Goal: Contribute content

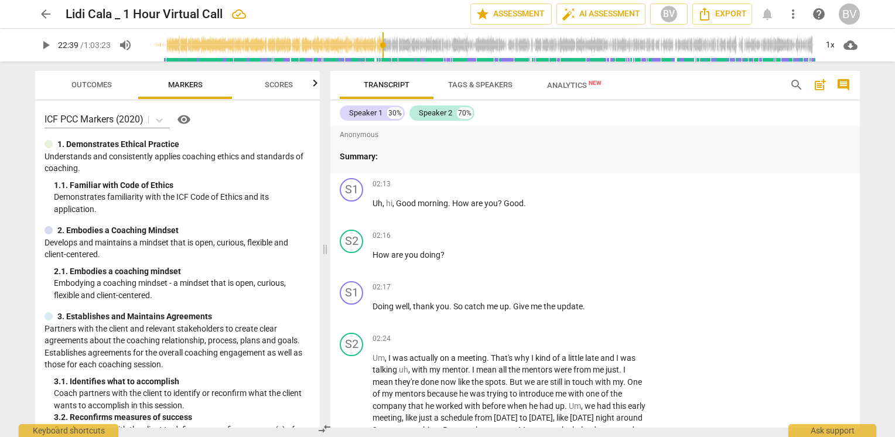
scroll to position [6758, 0]
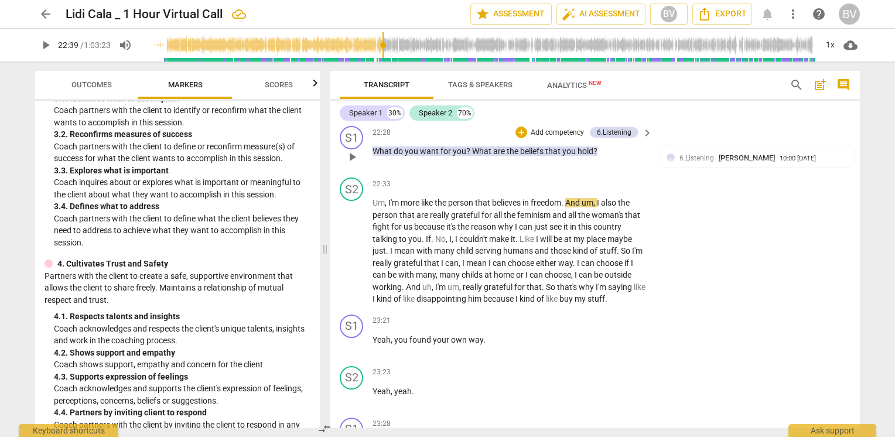
click at [487, 146] on span "What" at bounding box center [482, 150] width 21 height 9
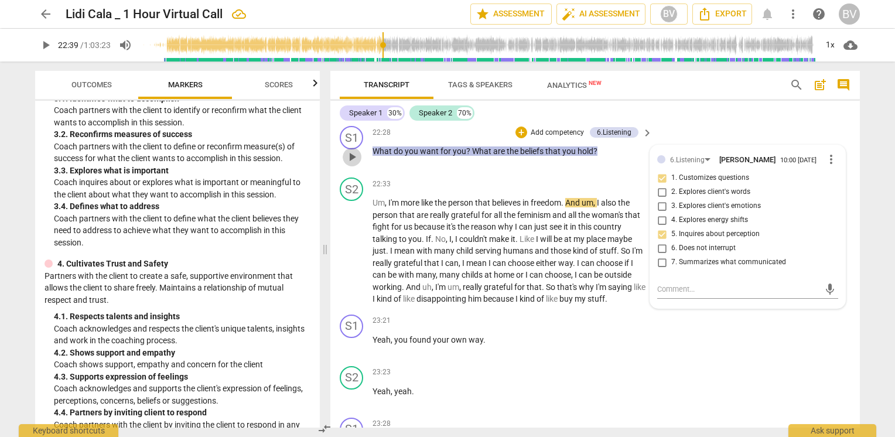
click at [353, 150] on span "play_arrow" at bounding box center [352, 157] width 14 height 14
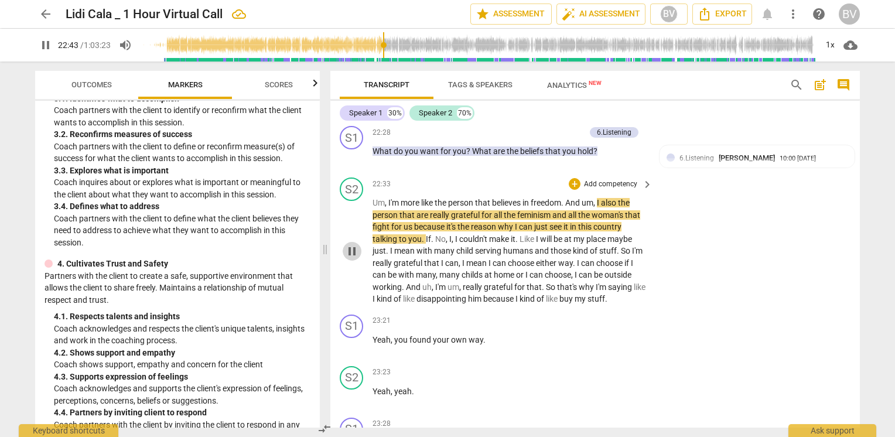
click at [349, 244] on span "pause" at bounding box center [352, 251] width 14 height 14
type input "1364"
click at [524, 146] on span "beliefs" at bounding box center [532, 150] width 25 height 9
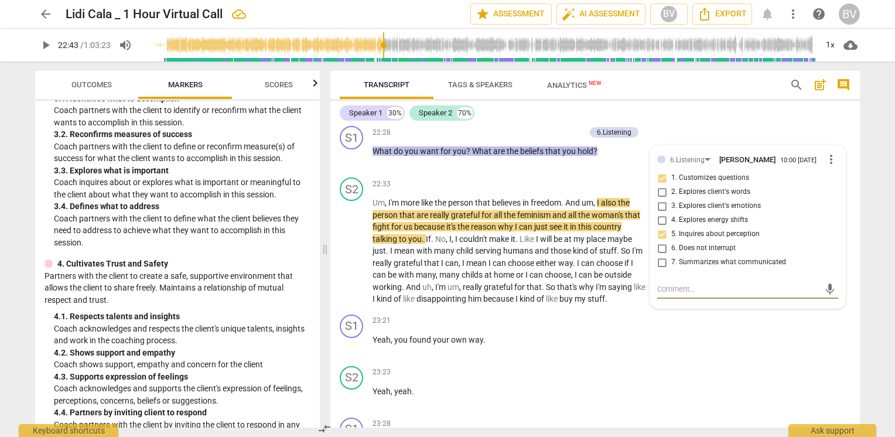
scroll to position [6700, 0]
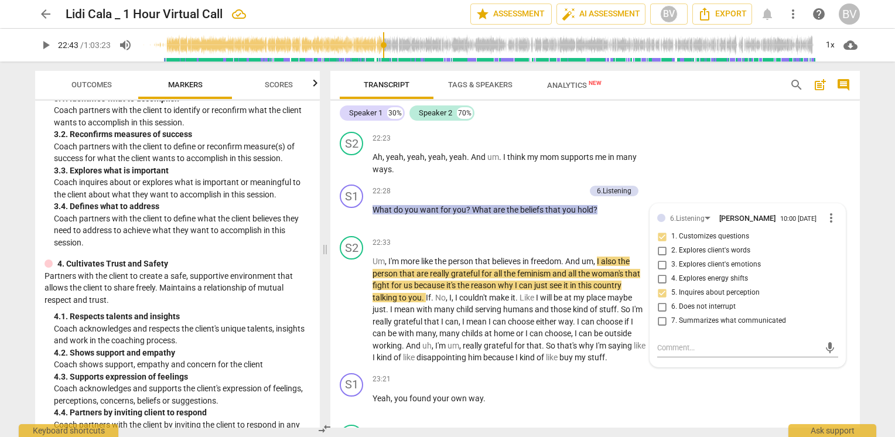
click at [520, 185] on div "+" at bounding box center [522, 191] width 12 height 12
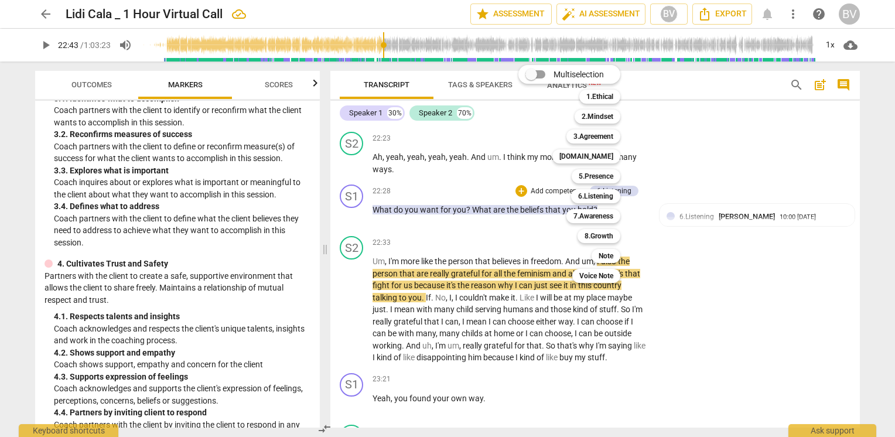
drag, startPoint x: 316, startPoint y: 205, endPoint x: 316, endPoint y: 237, distance: 31.6
click at [316, 237] on div at bounding box center [447, 218] width 895 height 437
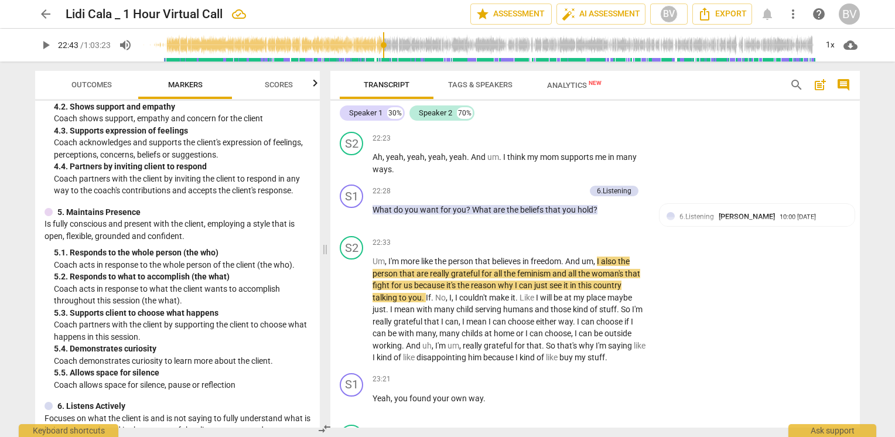
scroll to position [534, 0]
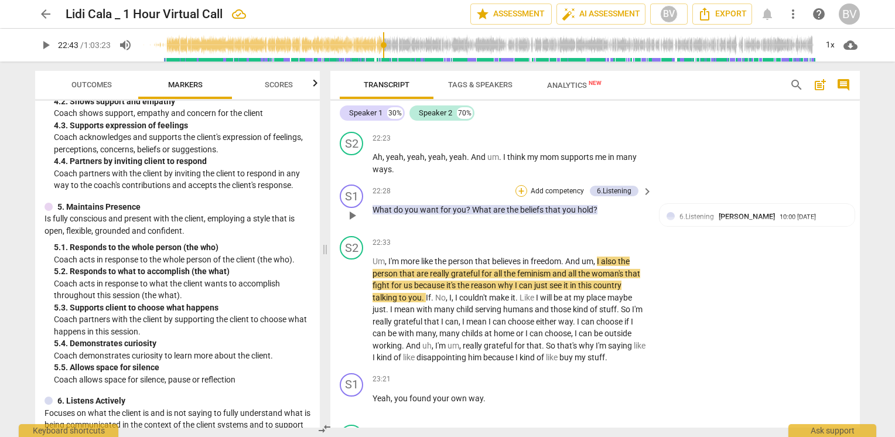
click at [518, 185] on div "+" at bounding box center [522, 191] width 12 height 12
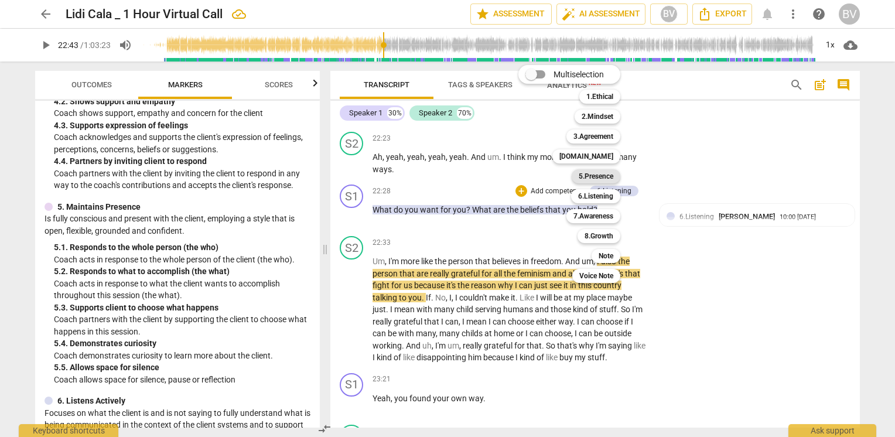
click at [589, 178] on b "5.Presence" at bounding box center [596, 176] width 35 height 14
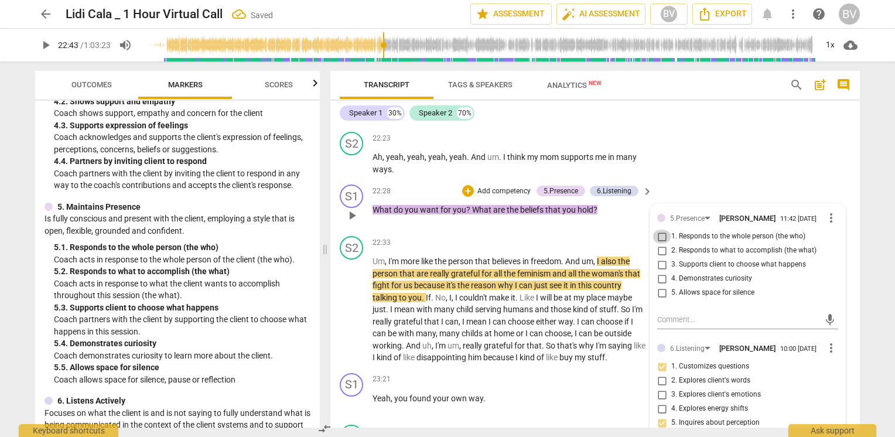
click at [659, 230] on input "1. Responds to the whole person (the who)" at bounding box center [662, 237] width 19 height 14
checkbox input "true"
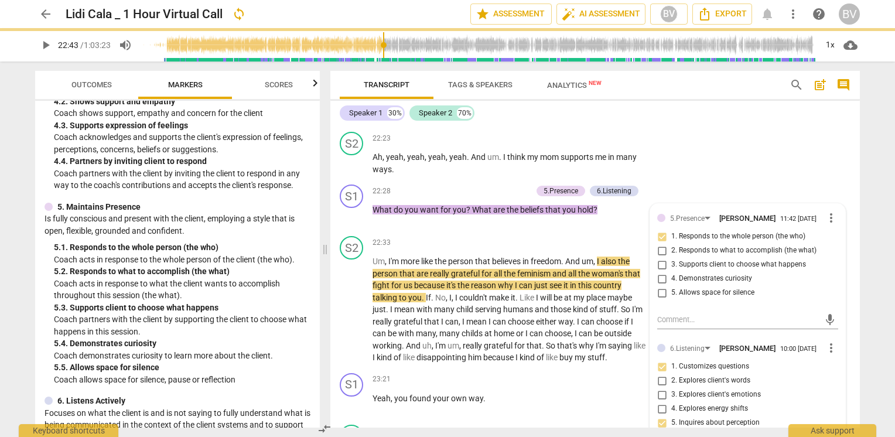
click at [870, 165] on div "arrow_back Lidi Cala _ 1 Hour Virtual Call sync edit star Assessment auto_fix_h…" at bounding box center [447, 218] width 895 height 437
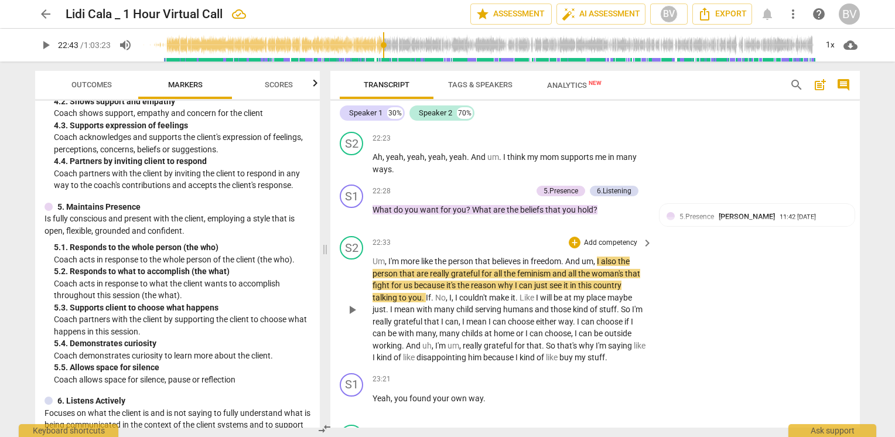
scroll to position [6817, 0]
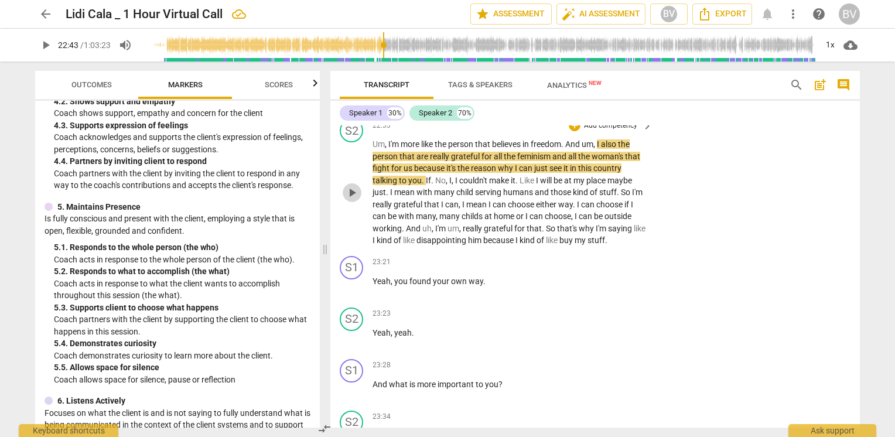
click at [354, 186] on span "play_arrow" at bounding box center [352, 193] width 14 height 14
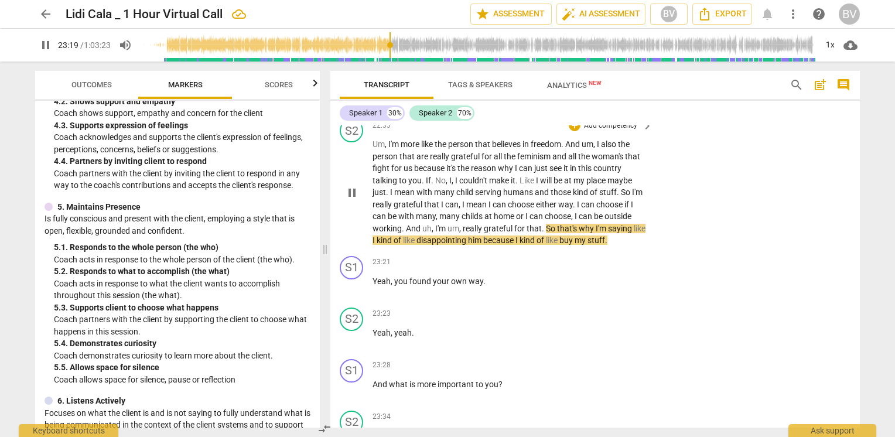
scroll to position [6875, 0]
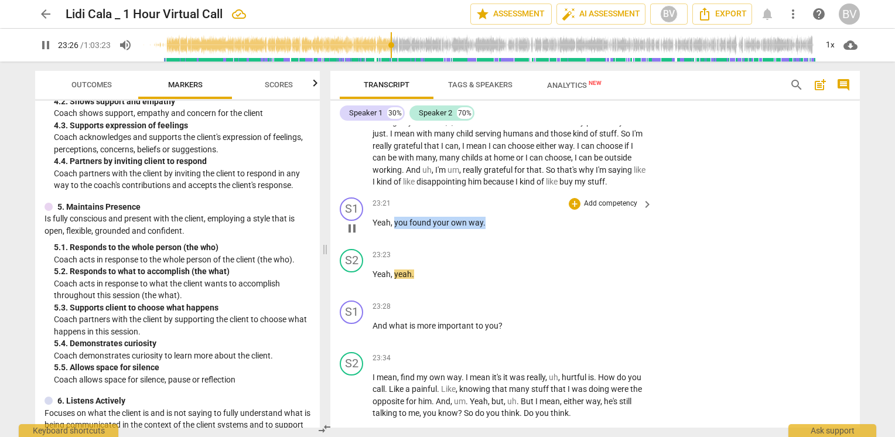
drag, startPoint x: 485, startPoint y: 205, endPoint x: 394, endPoint y: 206, distance: 91.4
click at [394, 217] on p "Yeah , you found your own way ." at bounding box center [510, 223] width 274 height 12
click at [495, 189] on div "+" at bounding box center [494, 190] width 12 height 12
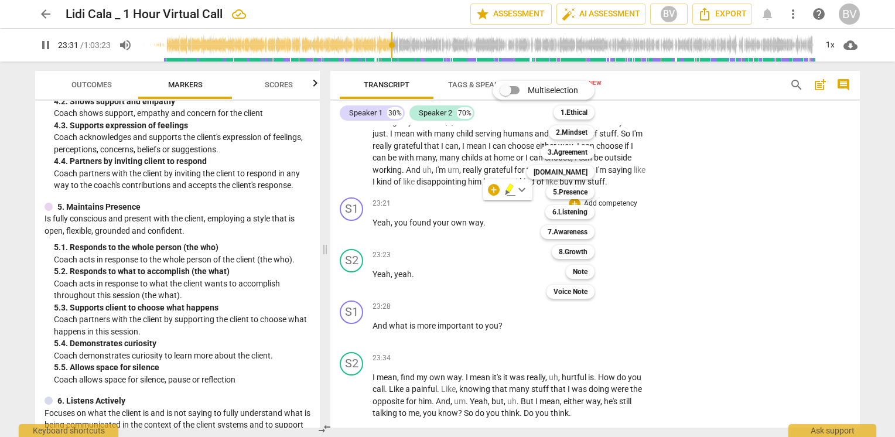
click at [47, 46] on div at bounding box center [447, 218] width 895 height 437
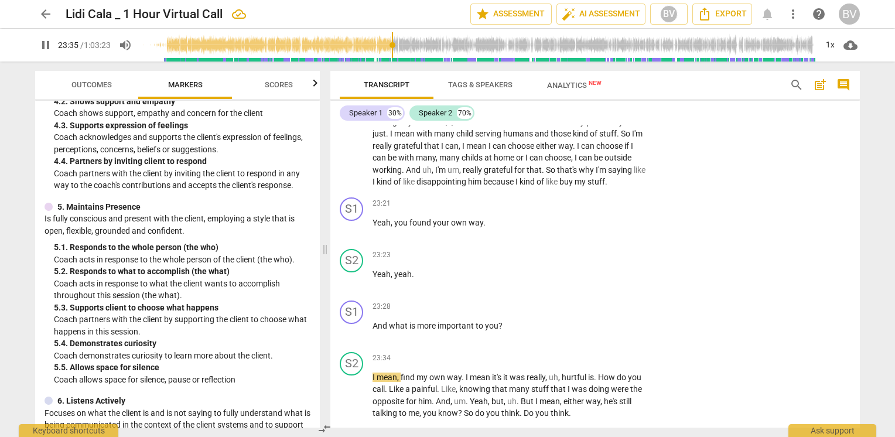
click at [46, 47] on span "pause" at bounding box center [46, 45] width 14 height 14
type input "1416"
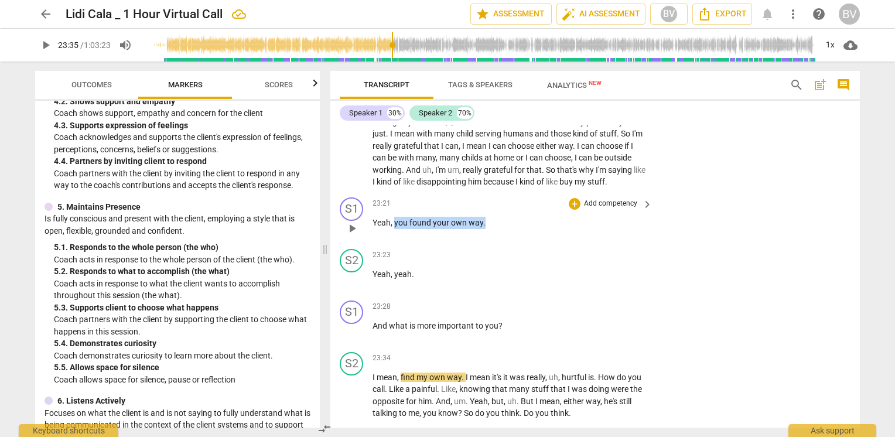
drag, startPoint x: 394, startPoint y: 207, endPoint x: 483, endPoint y: 203, distance: 89.2
click at [483, 217] on p "Yeah , you found your own way ." at bounding box center [510, 223] width 274 height 12
click at [495, 189] on div "+" at bounding box center [494, 190] width 12 height 12
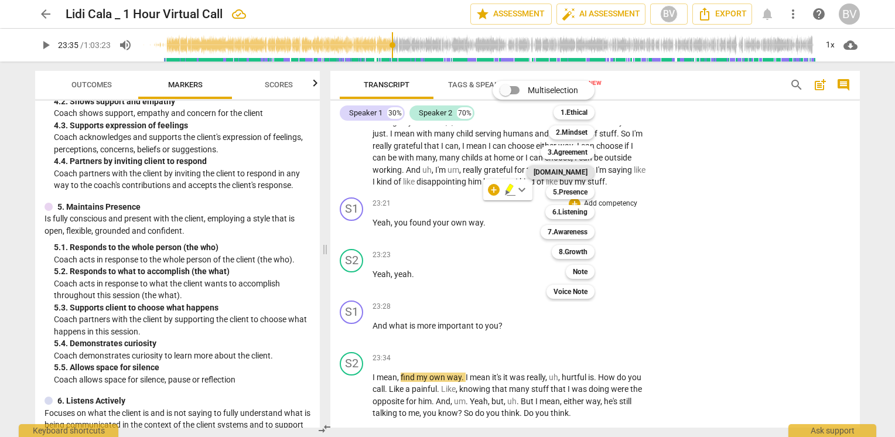
click at [584, 173] on b "[DOMAIN_NAME]" at bounding box center [561, 172] width 54 height 14
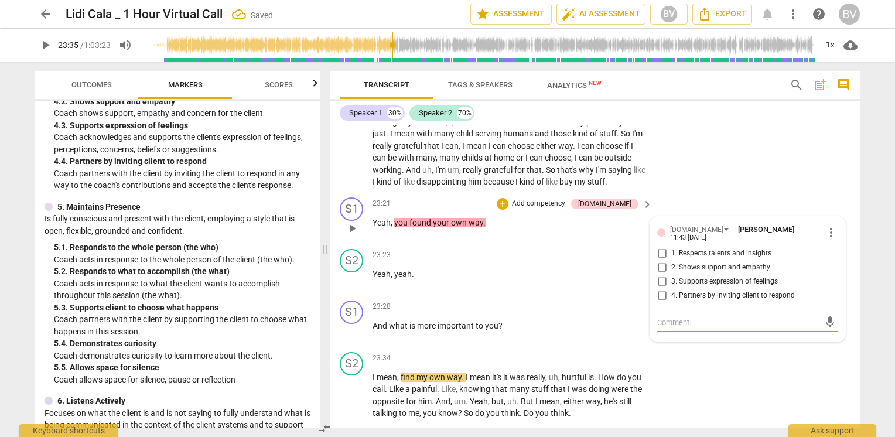
click at [657, 275] on input "3. Supports expression of feelings" at bounding box center [662, 282] width 19 height 14
checkbox input "true"
click at [509, 198] on div "+" at bounding box center [503, 204] width 12 height 12
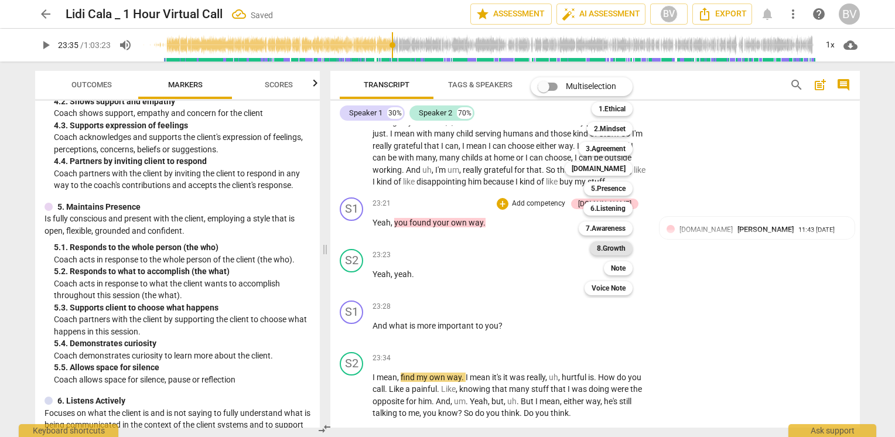
click at [616, 248] on b "8.Growth" at bounding box center [611, 248] width 29 height 14
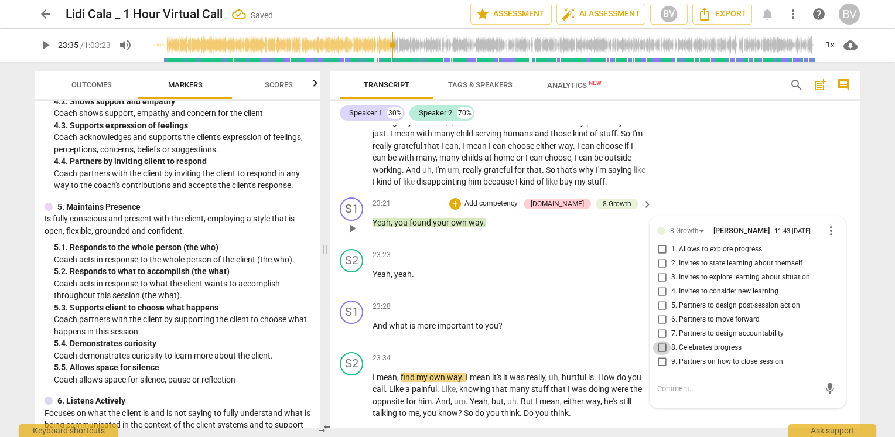
click at [662, 341] on input "8. Celebrates progress" at bounding box center [662, 348] width 19 height 14
checkbox input "true"
drag, startPoint x: 388, startPoint y: 306, endPoint x: 507, endPoint y: 305, distance: 119.0
click at [507, 320] on p "And what is more important to you ?" at bounding box center [510, 326] width 274 height 12
click at [513, 294] on div "+" at bounding box center [513, 293] width 12 height 12
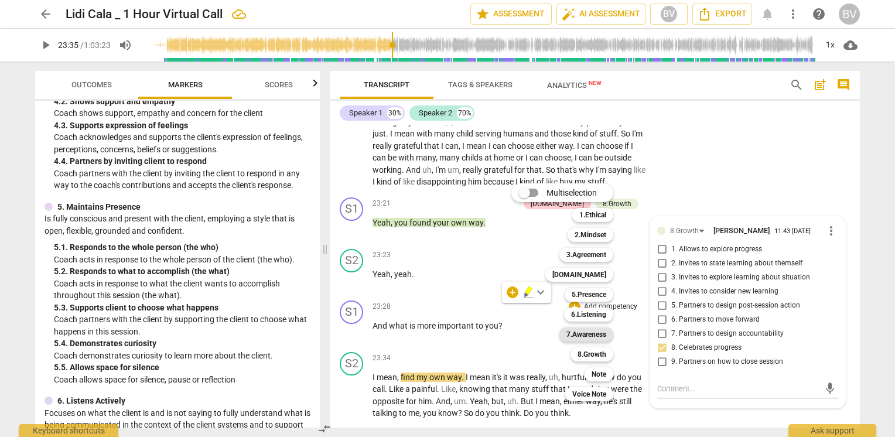
click at [591, 335] on b "7.Awareness" at bounding box center [587, 335] width 40 height 14
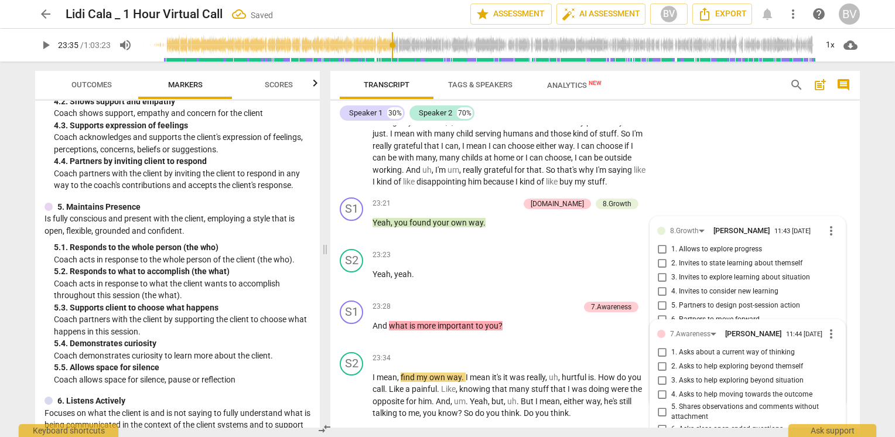
scroll to position [7069, 0]
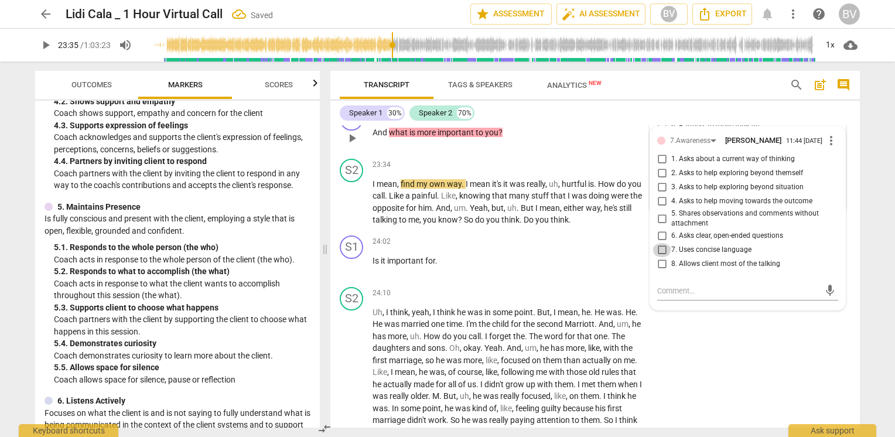
click at [659, 243] on input "7. Uses concise language" at bounding box center [662, 250] width 19 height 14
checkbox input "true"
click at [661, 229] on input "6. Asks clear, open-ended questions" at bounding box center [662, 236] width 19 height 14
checkbox input "true"
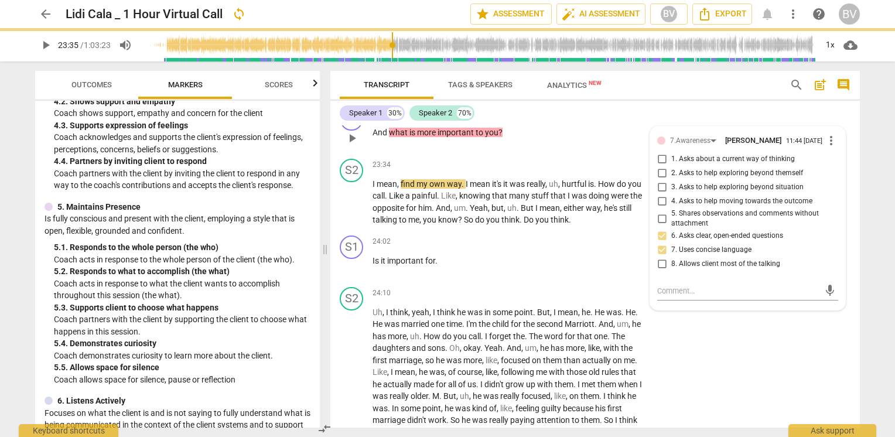
click at [662, 180] on input "3. Asks to help exploring beyond situation" at bounding box center [662, 187] width 19 height 14
checkbox input "true"
click at [830, 347] on div "S2 play_arrow pause 24:10 + Add competency keyboard_arrow_right Uh , I think , …" at bounding box center [595, 368] width 530 height 173
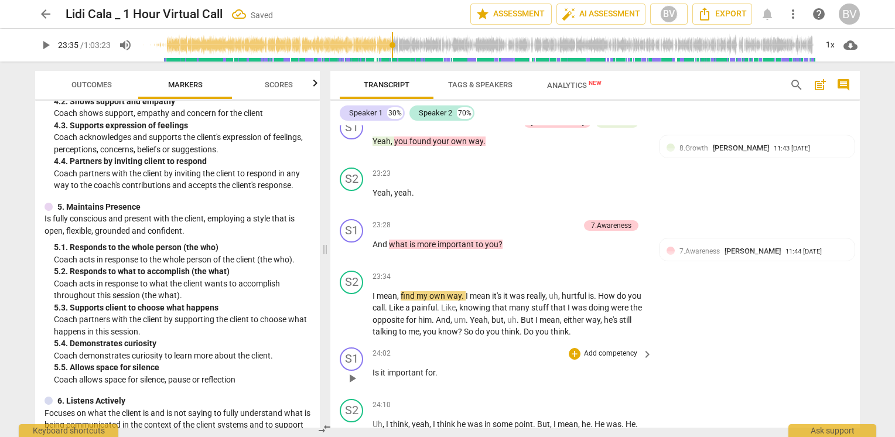
scroll to position [6952, 0]
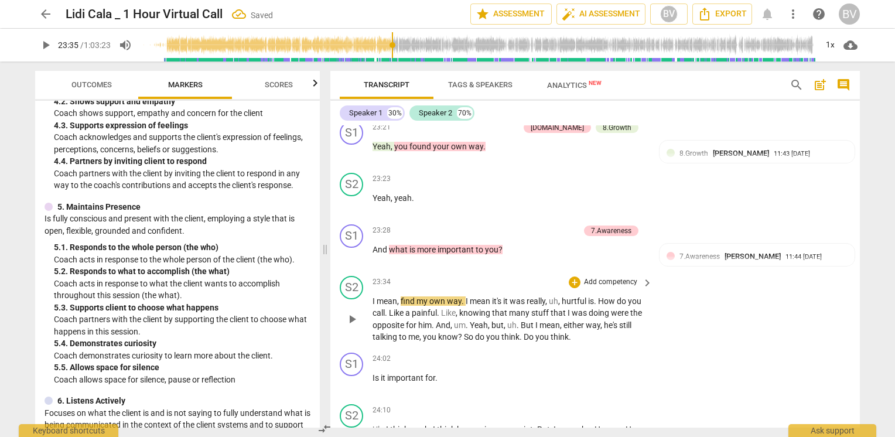
click at [352, 312] on span "play_arrow" at bounding box center [352, 319] width 14 height 14
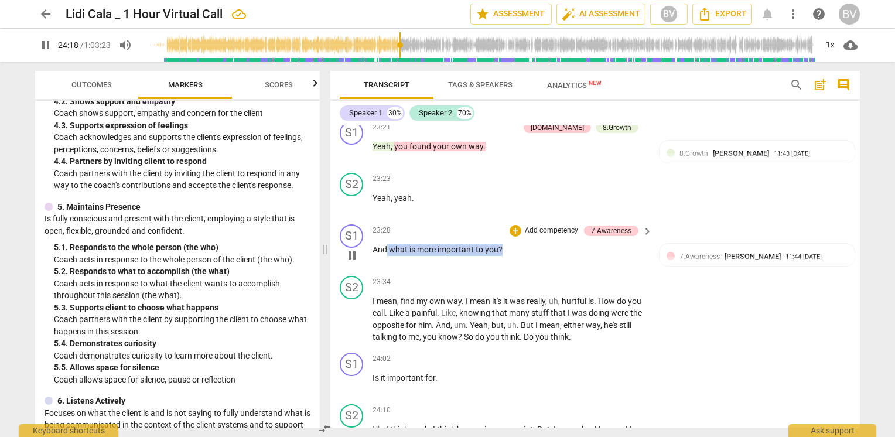
drag, startPoint x: 387, startPoint y: 232, endPoint x: 503, endPoint y: 229, distance: 115.5
click at [503, 244] on p "And what is more important to you ?" at bounding box center [510, 250] width 274 height 12
click at [516, 217] on div "+" at bounding box center [513, 216] width 12 height 12
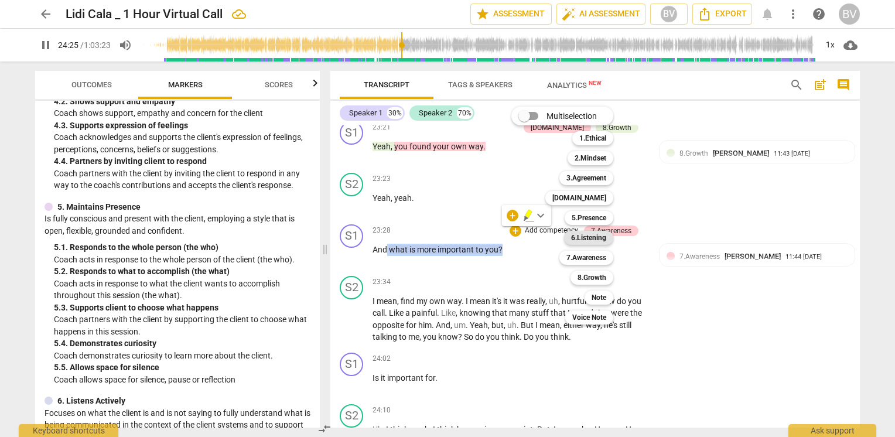
click at [600, 239] on b "6.Listening" at bounding box center [588, 238] width 35 height 14
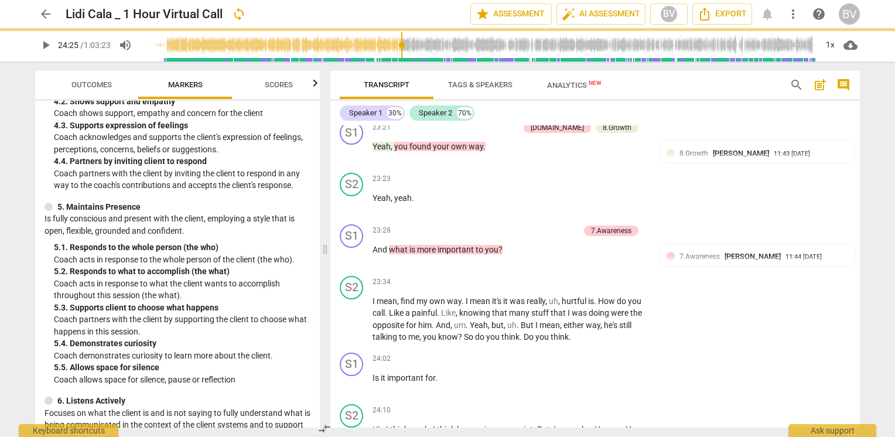
type input "1466"
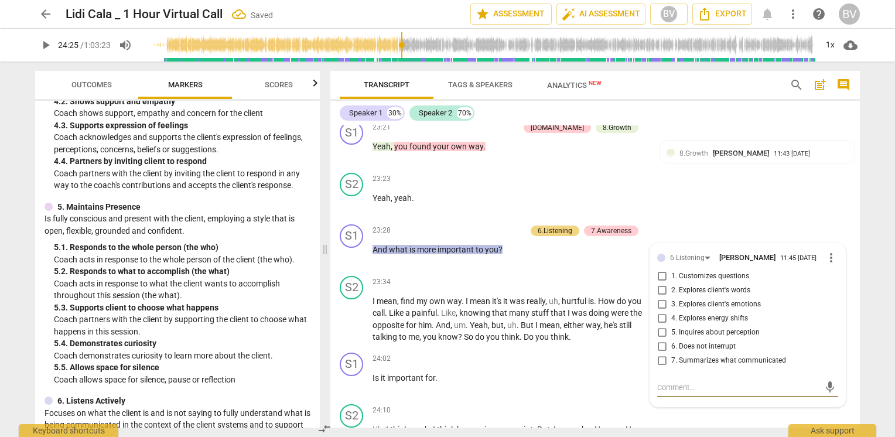
scroll to position [6973, 0]
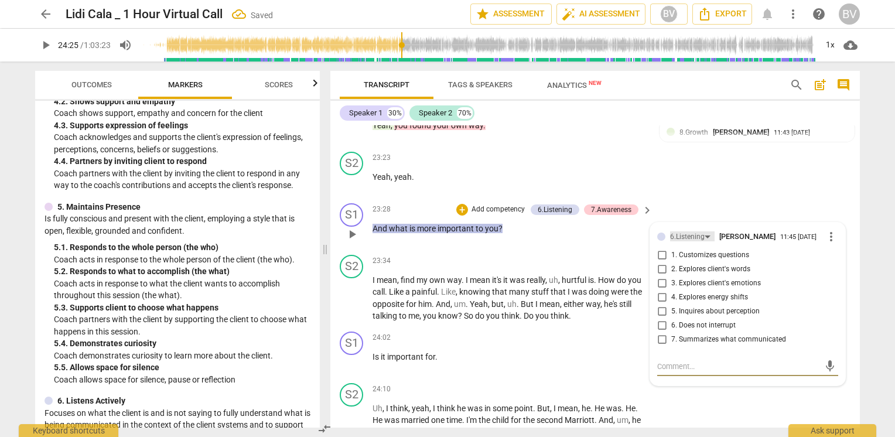
click at [705, 231] on div "6.Listening" at bounding box center [692, 236] width 45 height 10
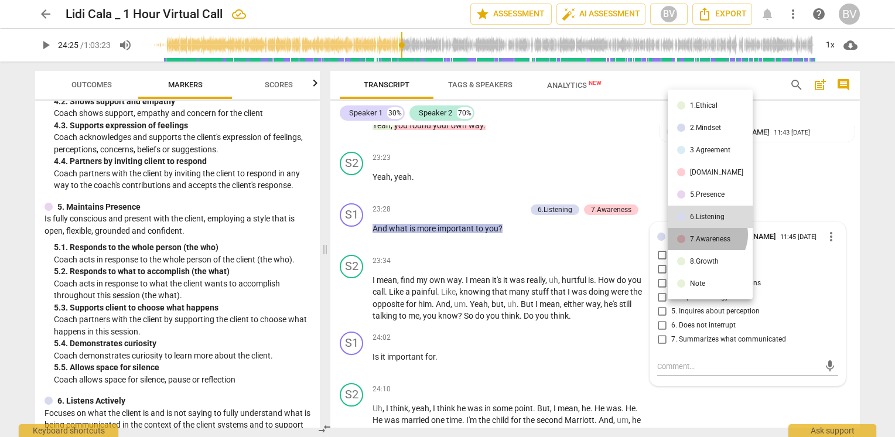
click at [706, 236] on div "7.Awareness" at bounding box center [710, 239] width 40 height 7
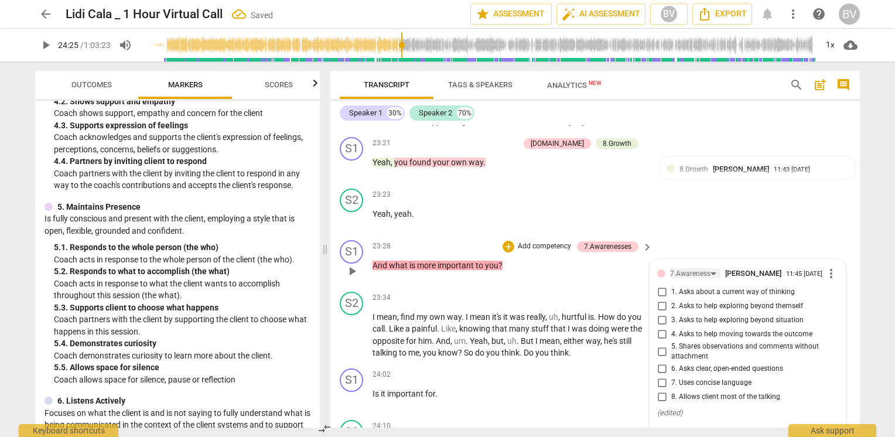
scroll to position [6914, 0]
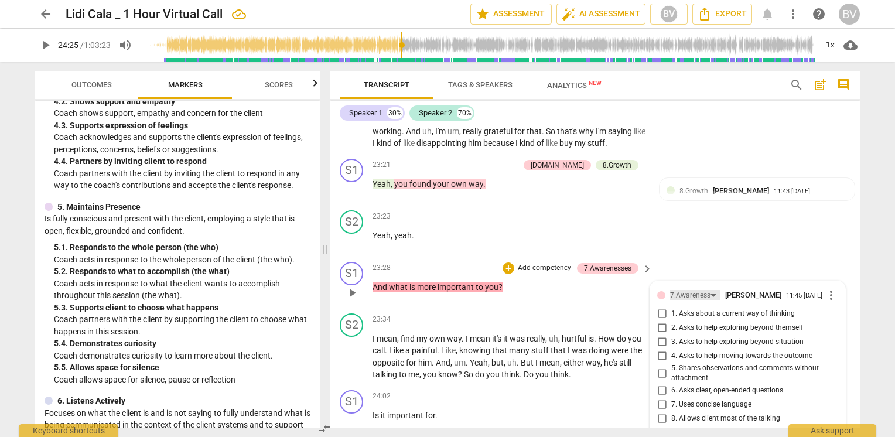
click at [709, 290] on div "7.Awareness" at bounding box center [695, 295] width 50 height 10
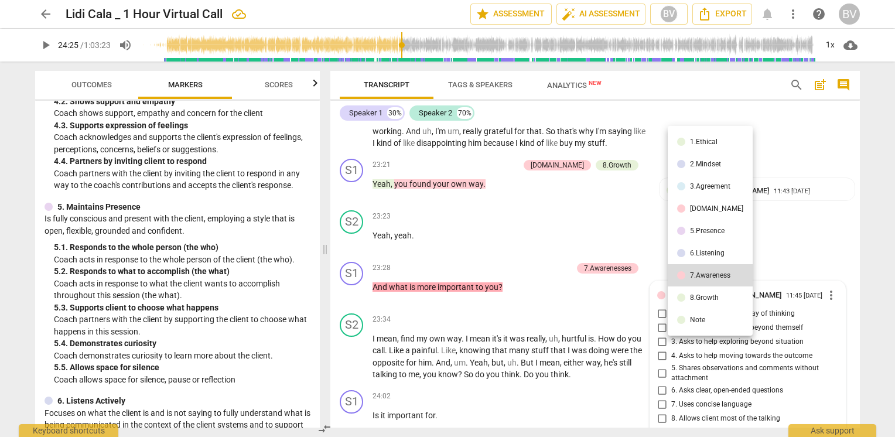
click at [706, 233] on div "5.Presence" at bounding box center [707, 230] width 35 height 7
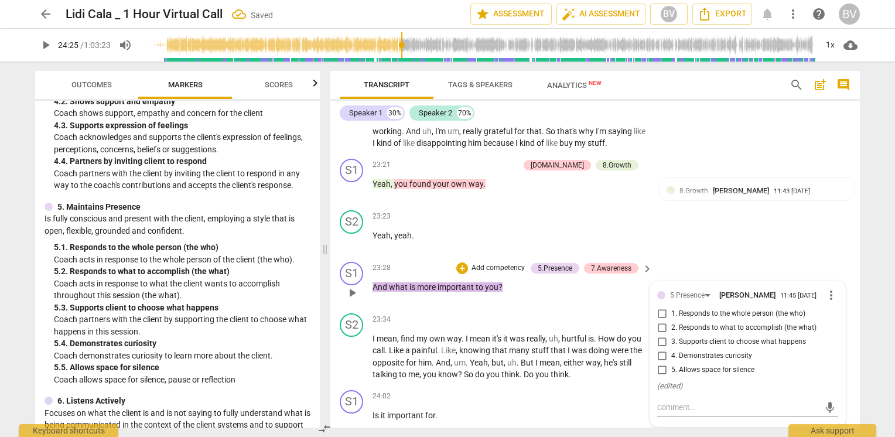
click at [661, 363] on input "5. Allows space for silence" at bounding box center [662, 370] width 19 height 14
checkbox input "true"
click at [879, 319] on div "arrow_back Lidi Cala _ 1 Hour Virtual Call Saved edit star Assessment auto_fix_…" at bounding box center [447, 218] width 895 height 437
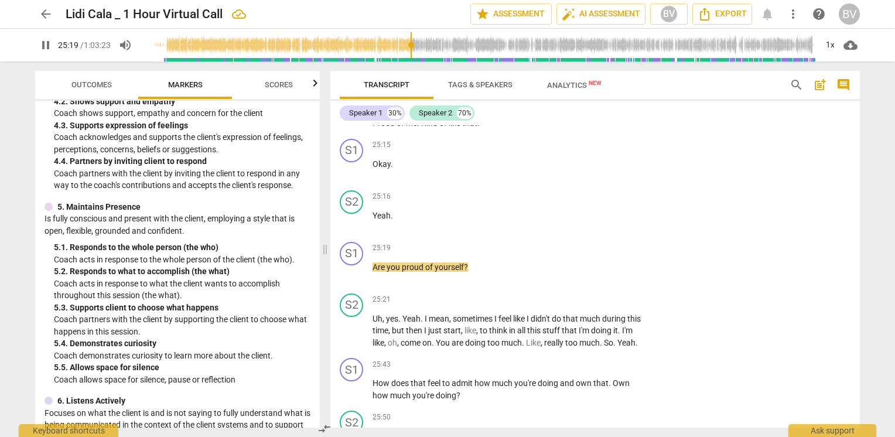
scroll to position [7441, 0]
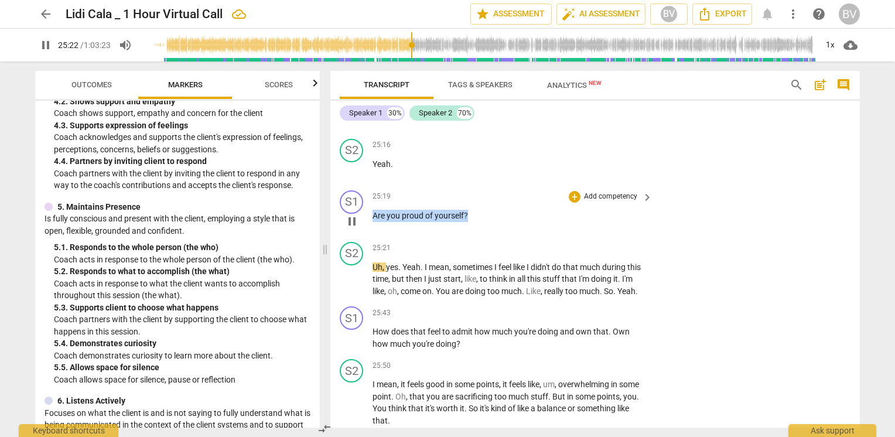
drag, startPoint x: 473, startPoint y: 194, endPoint x: 373, endPoint y: 193, distance: 100.2
click at [373, 210] on p "Are you proud of yourself ?" at bounding box center [510, 216] width 274 height 12
click at [476, 179] on div "+" at bounding box center [478, 180] width 12 height 12
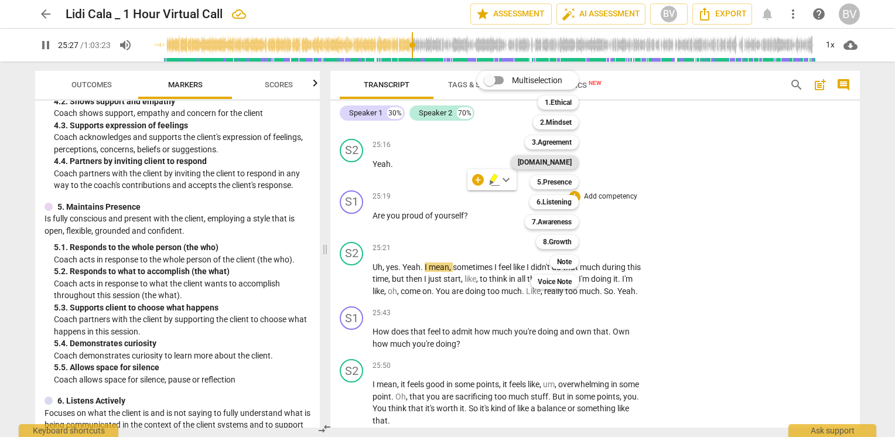
click at [554, 160] on b "[DOMAIN_NAME]" at bounding box center [545, 162] width 54 height 14
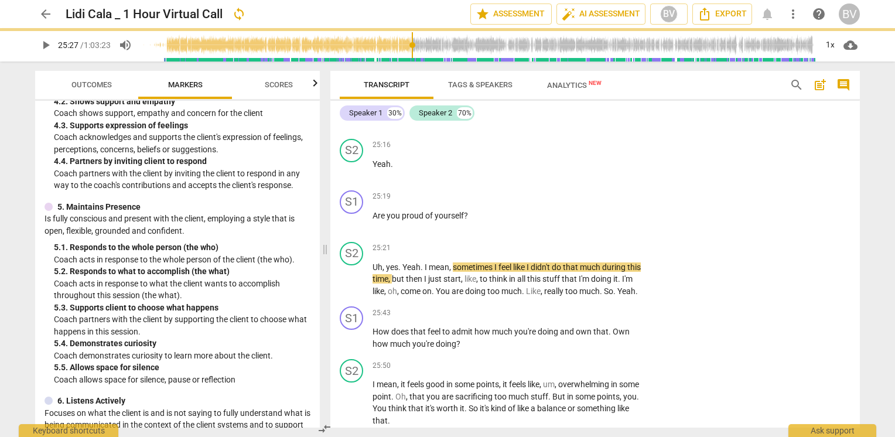
type input "1528"
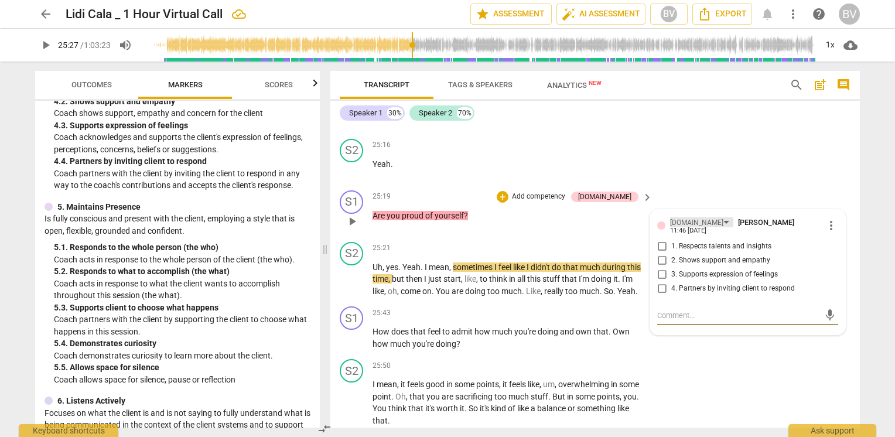
click at [689, 217] on div "[DOMAIN_NAME]" at bounding box center [696, 222] width 53 height 11
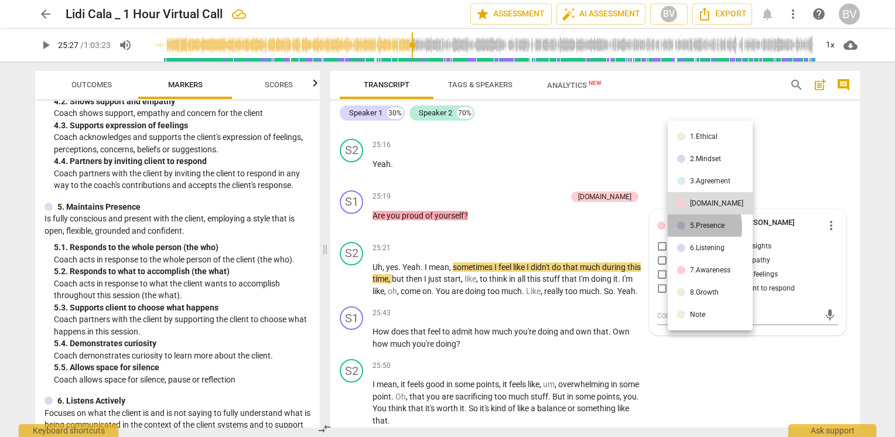
click at [691, 227] on div "5.Presence" at bounding box center [707, 225] width 35 height 7
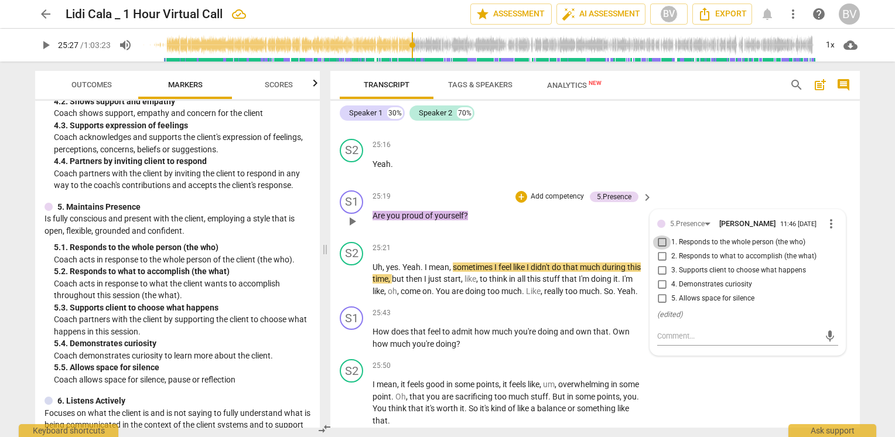
click at [662, 236] on input "1. Responds to the whole person (the who)" at bounding box center [662, 243] width 19 height 14
checkbox input "true"
click at [516, 191] on div "+" at bounding box center [522, 197] width 12 height 12
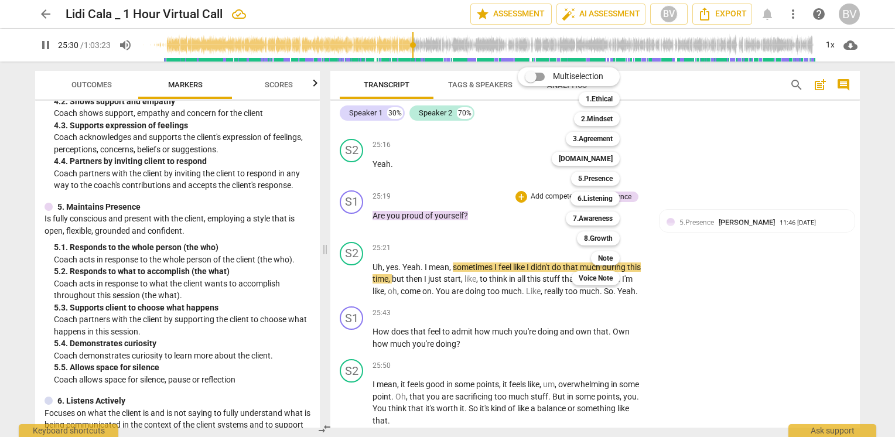
click at [520, 173] on div "Multiselection m 1.Ethical 1 2.Mindset 2 3.Agreement 3 [DOMAIN_NAME] 4 5.Presen…" at bounding box center [577, 176] width 129 height 224
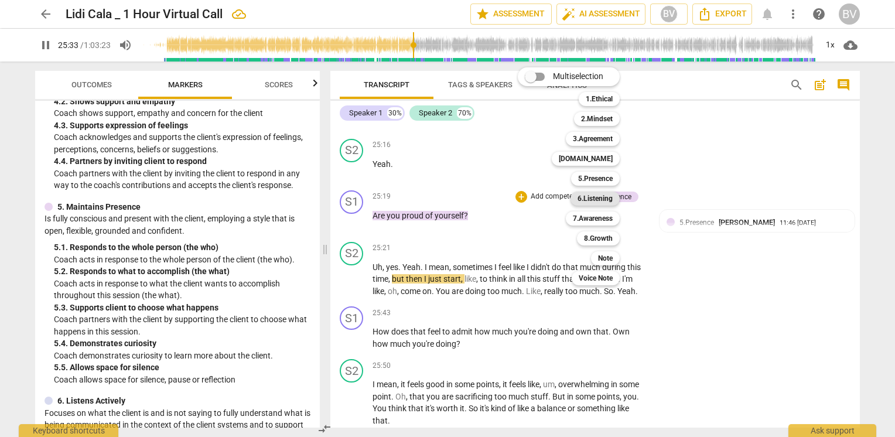
click at [598, 198] on b "6.Listening" at bounding box center [595, 199] width 35 height 14
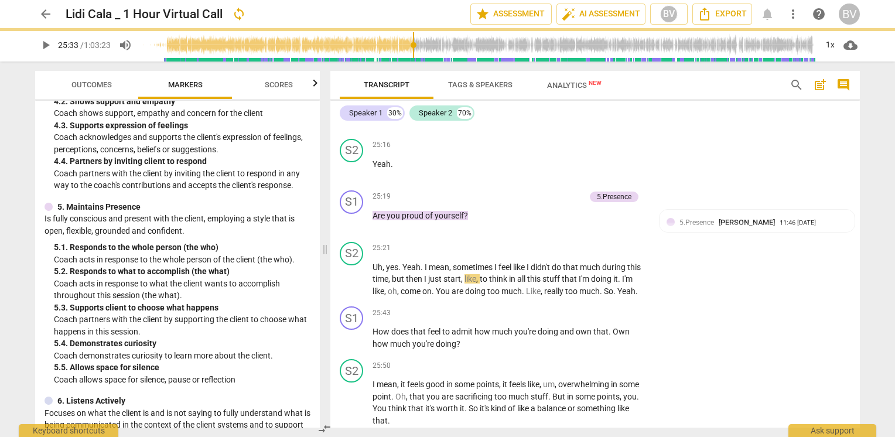
type input "1534"
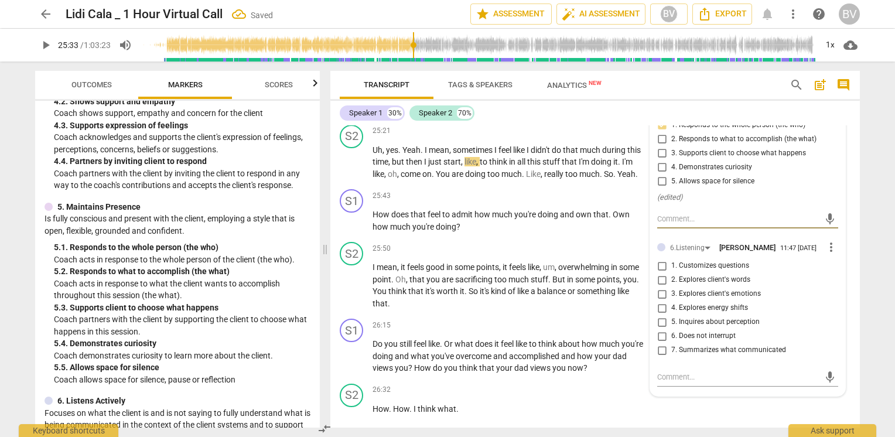
scroll to position [7559, 0]
click at [660, 259] on input "1. Customizes questions" at bounding box center [662, 266] width 19 height 14
checkbox input "true"
click at [661, 273] on input "2. Explores client's words" at bounding box center [662, 280] width 19 height 14
checkbox input "true"
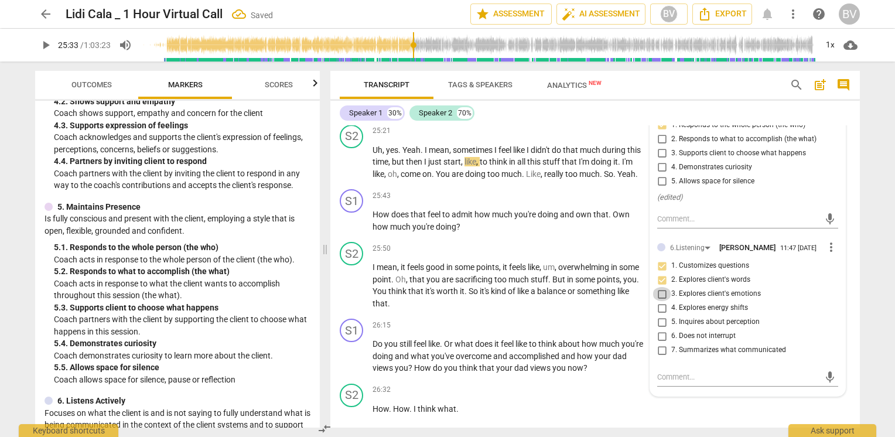
click at [659, 287] on input "3. Explores client's emotions" at bounding box center [662, 294] width 19 height 14
checkbox input "true"
click at [660, 315] on input "5. Inquires about perception" at bounding box center [662, 322] width 19 height 14
checkbox input "true"
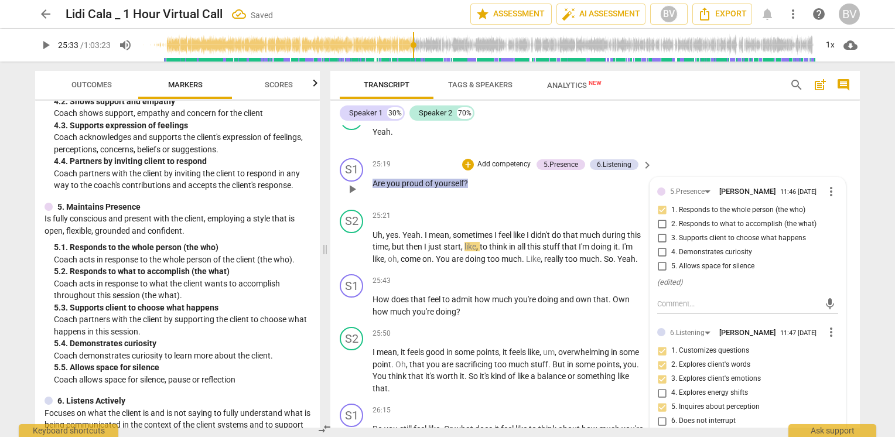
scroll to position [7441, 0]
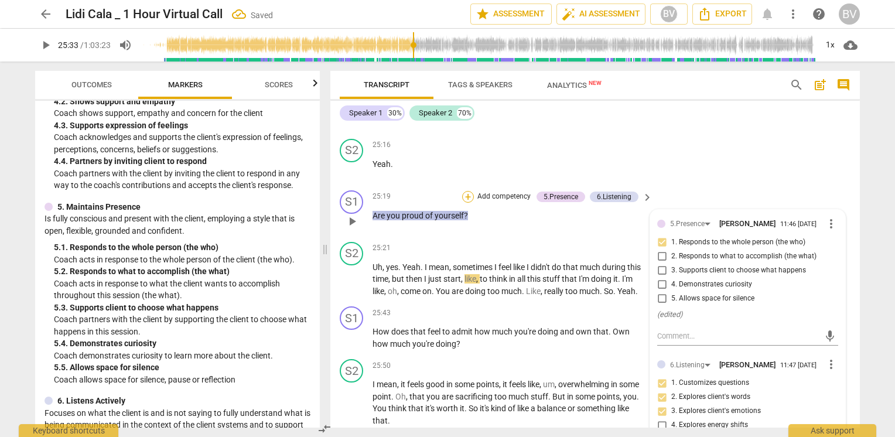
click at [466, 191] on div "+" at bounding box center [468, 197] width 12 height 12
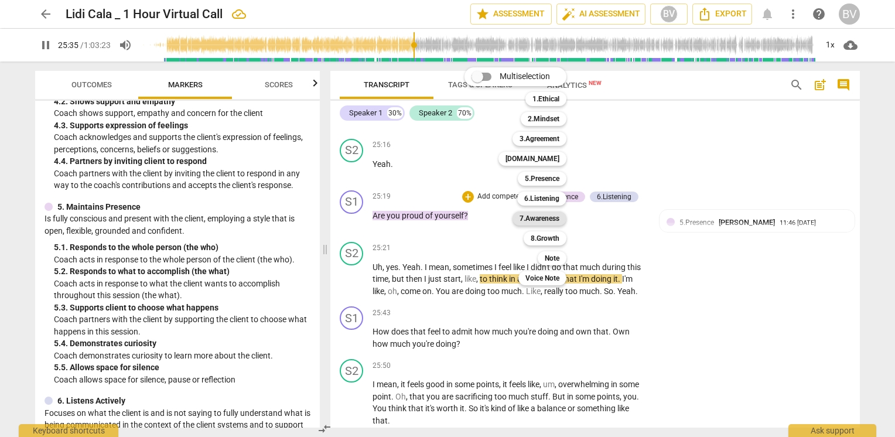
click at [553, 220] on b "7.Awareness" at bounding box center [540, 219] width 40 height 14
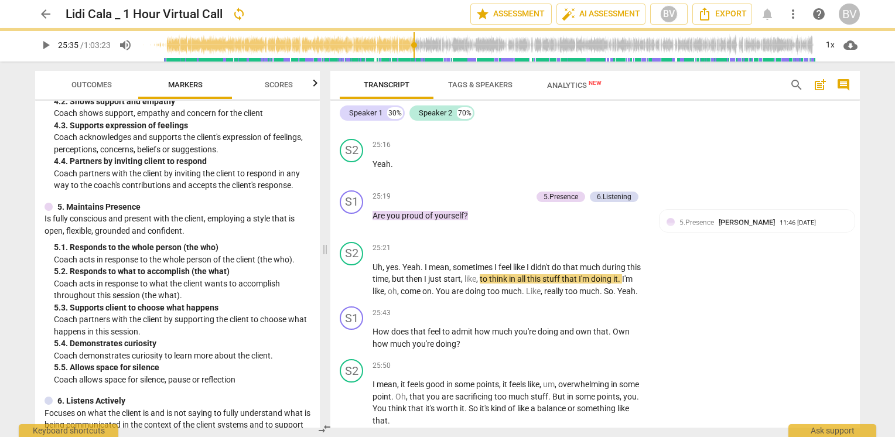
type input "1536"
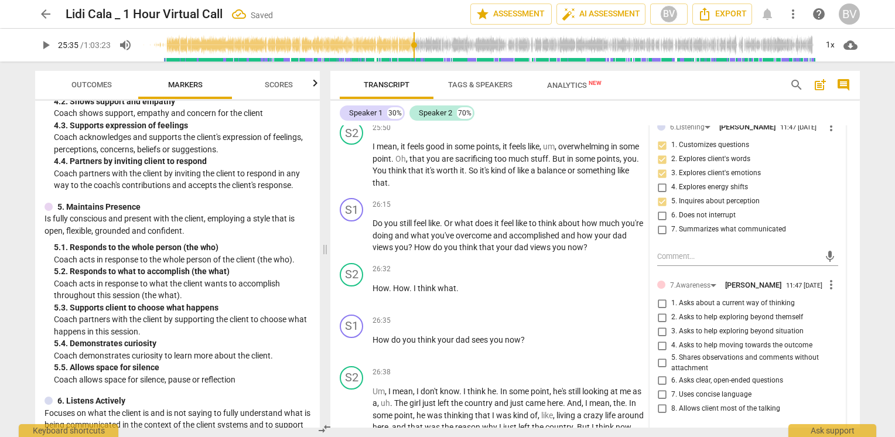
scroll to position [7734, 0]
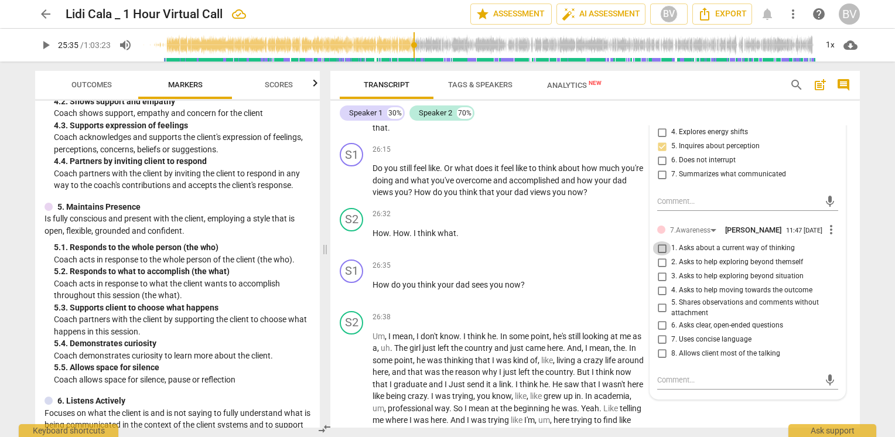
click at [658, 241] on input "1. Asks about a current way of thinking" at bounding box center [662, 248] width 19 height 14
checkbox input "true"
click at [662, 318] on input "6. Asks clear, open-ended questions" at bounding box center [662, 325] width 19 height 14
checkbox input "true"
click at [662, 332] on input "7. Uses concise language" at bounding box center [662, 339] width 19 height 14
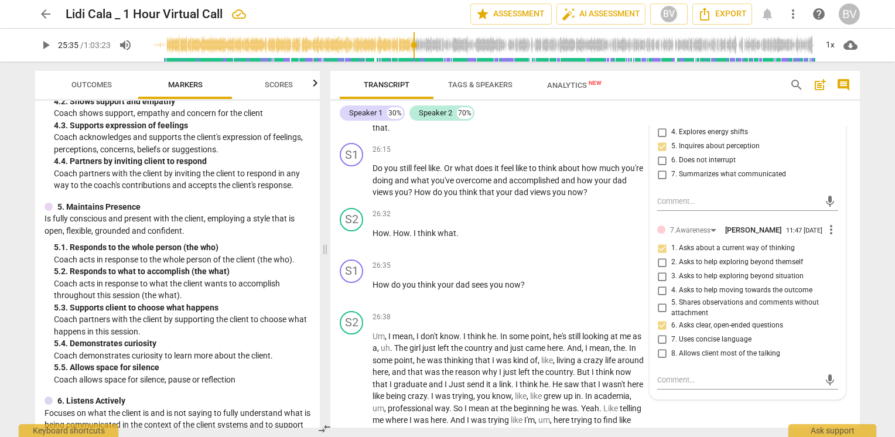
checkbox input "true"
click at [662, 347] on input "8. Allows client most of the talking" at bounding box center [662, 353] width 19 height 14
checkbox input "true"
click at [872, 352] on div "arrow_back Lidi Cala _ 1 Hour Virtual Call edit star Assessment auto_fix_high A…" at bounding box center [447, 218] width 895 height 437
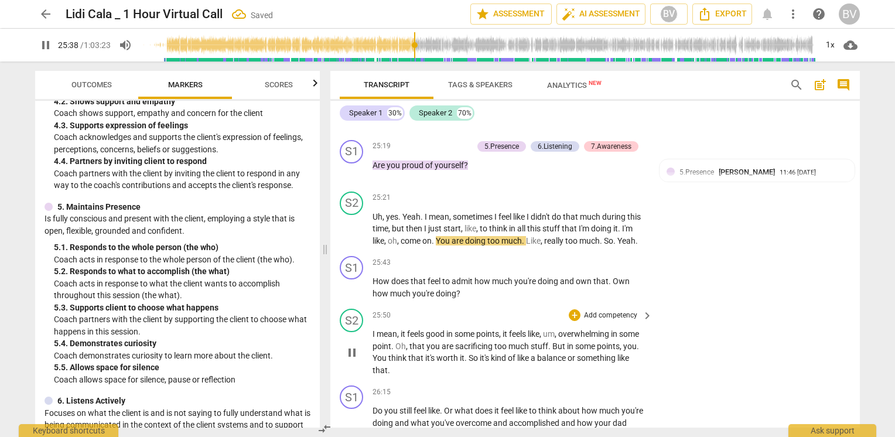
scroll to position [7464, 0]
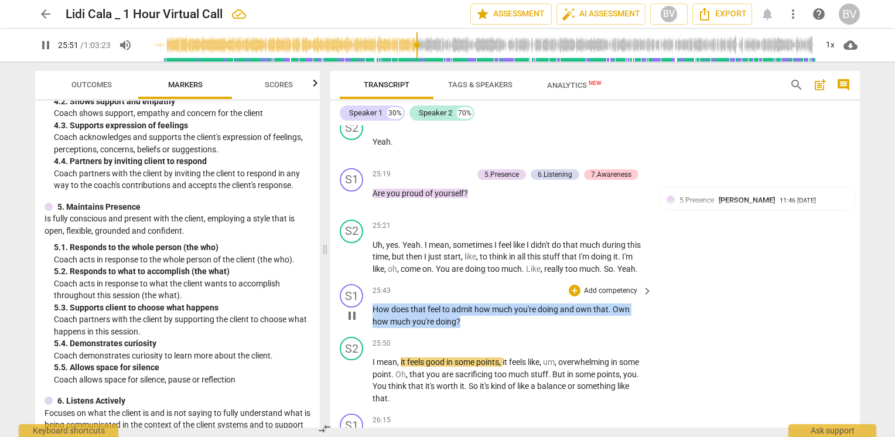
drag, startPoint x: 465, startPoint y: 312, endPoint x: 370, endPoint y: 300, distance: 95.7
click at [370, 300] on div "S1 play_arrow pause 25:43 + Add competency keyboard_arrow_right How does that f…" at bounding box center [595, 305] width 530 height 53
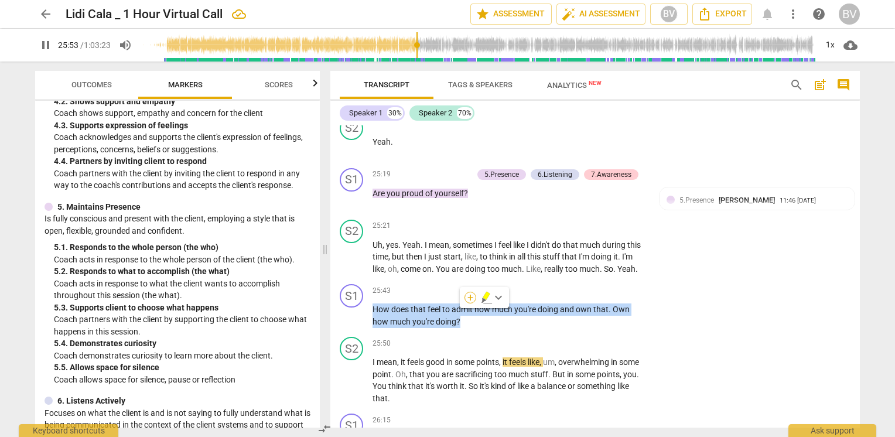
click at [466, 301] on div "+" at bounding box center [471, 298] width 12 height 12
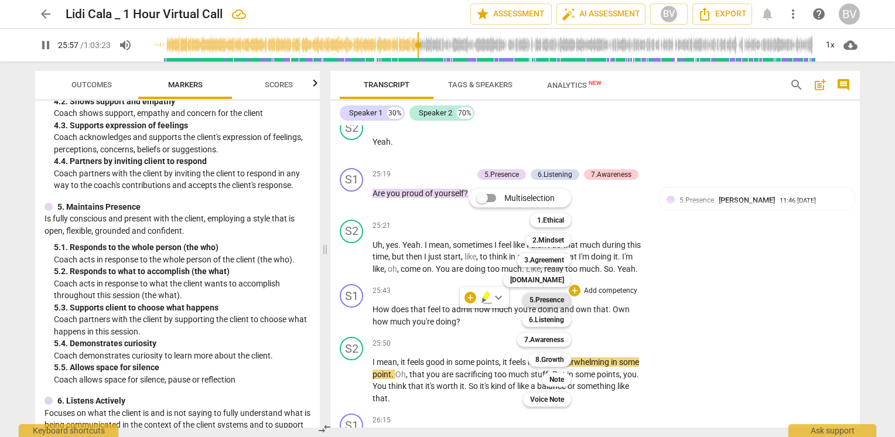
click at [553, 301] on b "5.Presence" at bounding box center [547, 300] width 35 height 14
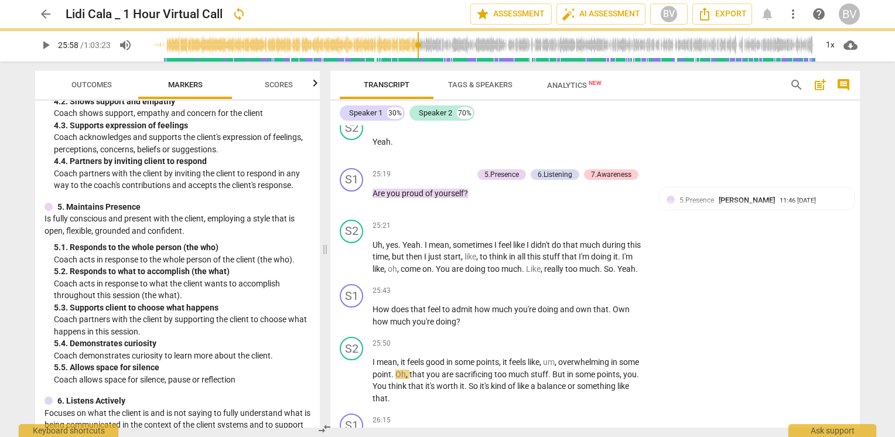
type input "1558"
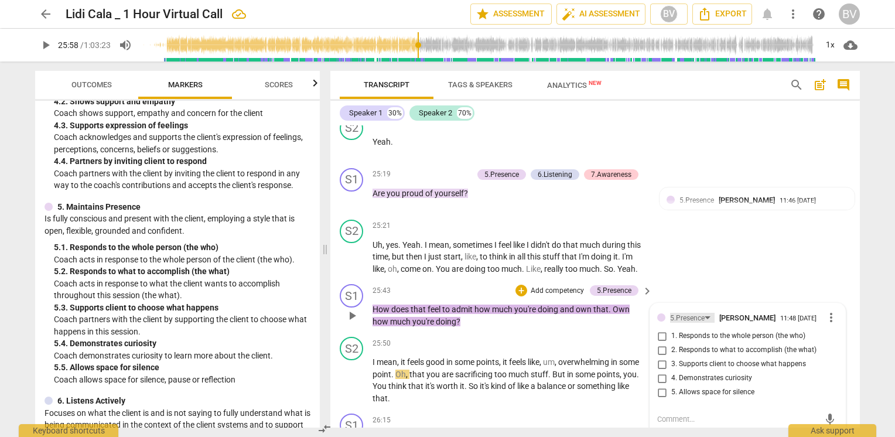
click at [693, 313] on div "5.Presence" at bounding box center [687, 318] width 35 height 11
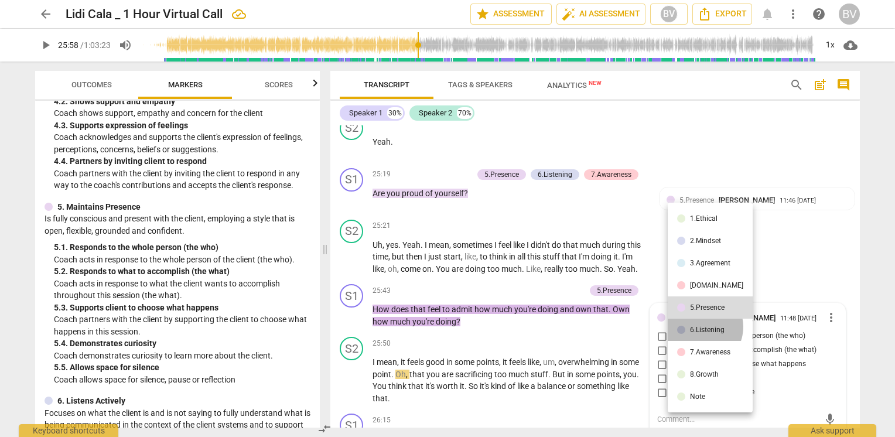
click at [699, 327] on div "6.Listening" at bounding box center [707, 329] width 35 height 7
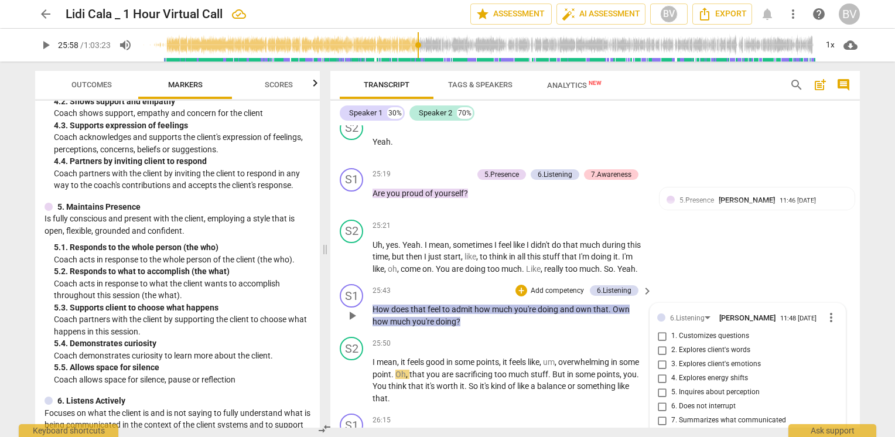
click at [662, 389] on input "5. Inquires about perception" at bounding box center [662, 393] width 19 height 14
checkbox input "true"
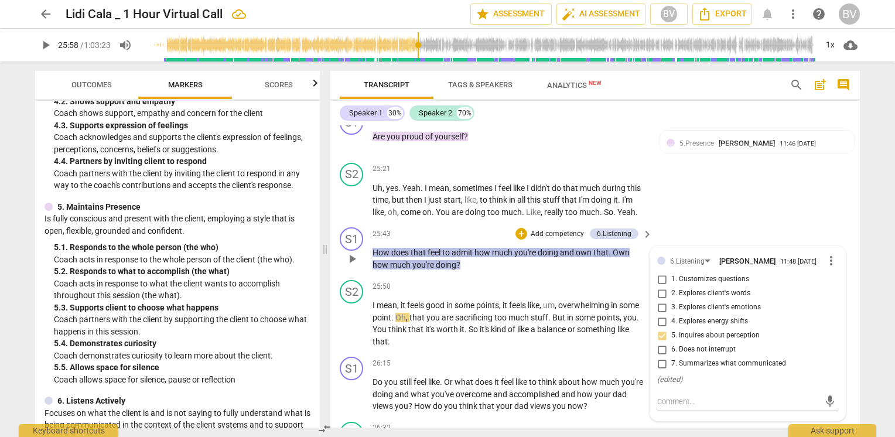
scroll to position [7522, 0]
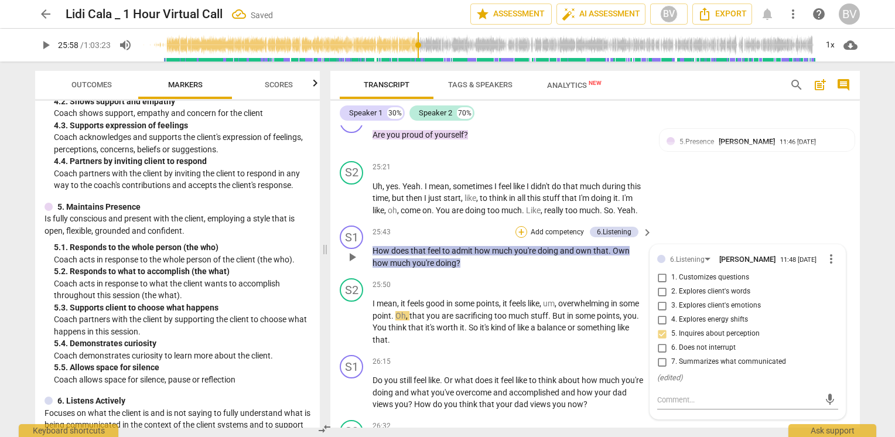
click at [517, 226] on div "+" at bounding box center [522, 232] width 12 height 12
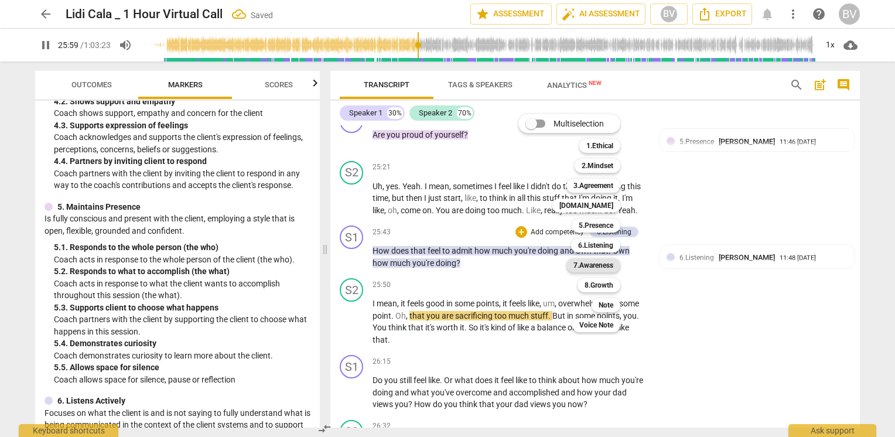
click at [595, 264] on b "7.Awareness" at bounding box center [594, 265] width 40 height 14
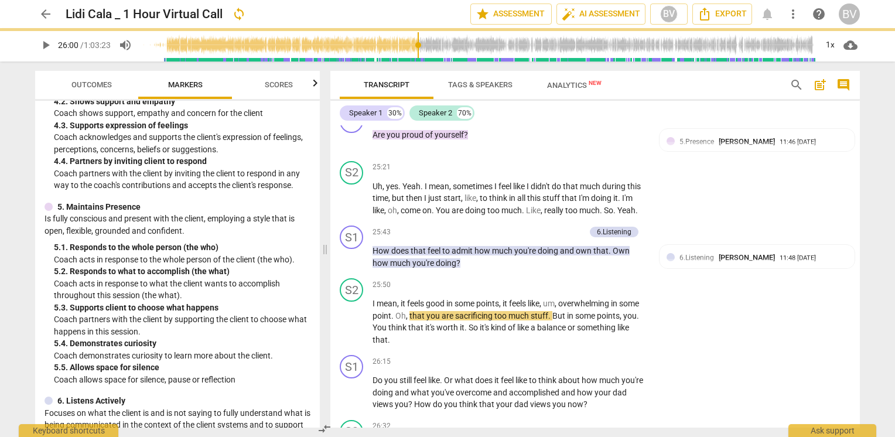
type input "1560"
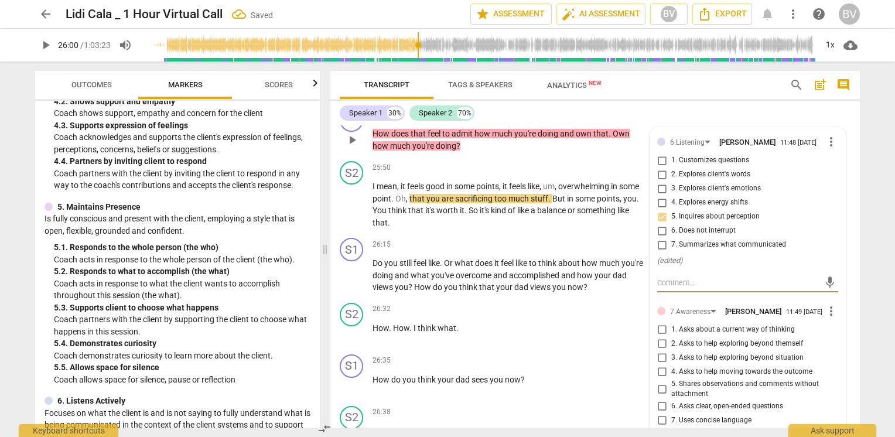
scroll to position [7698, 0]
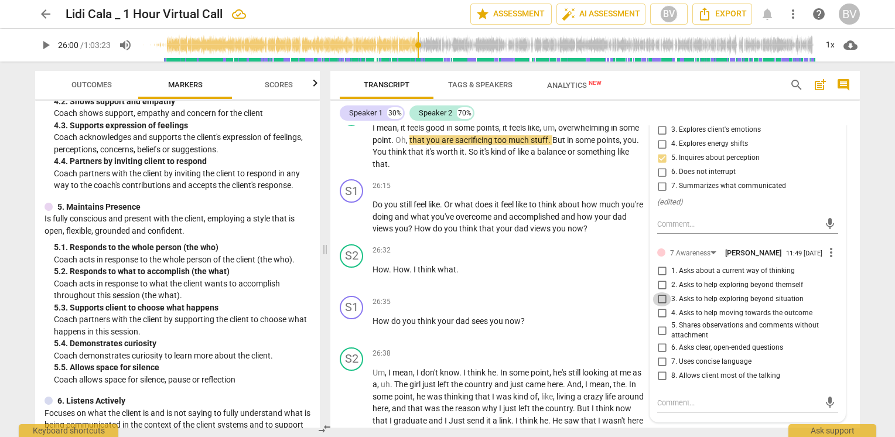
click at [659, 298] on input "3. Asks to help exploring beyond situation" at bounding box center [662, 299] width 19 height 14
checkbox input "true"
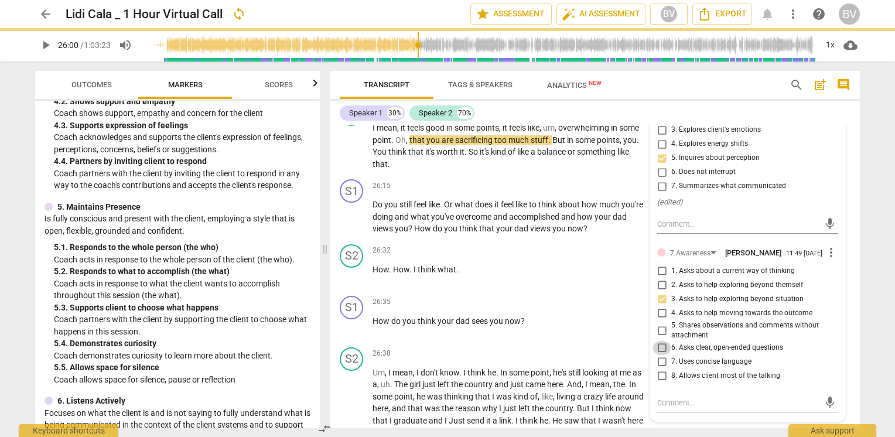
click at [659, 347] on input "6. Asks clear, open-ended questions" at bounding box center [662, 348] width 19 height 14
checkbox input "true"
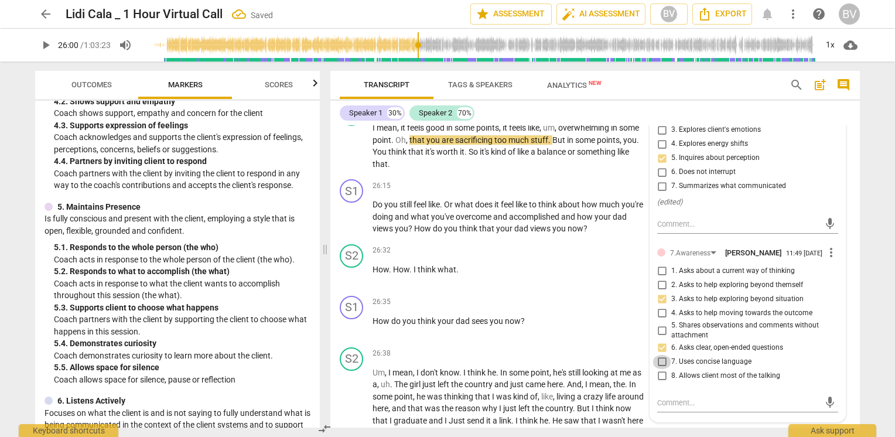
click at [663, 362] on input "7. Uses concise language" at bounding box center [662, 362] width 19 height 14
checkbox input "true"
click at [702, 401] on textarea at bounding box center [738, 402] width 162 height 11
type textarea "C"
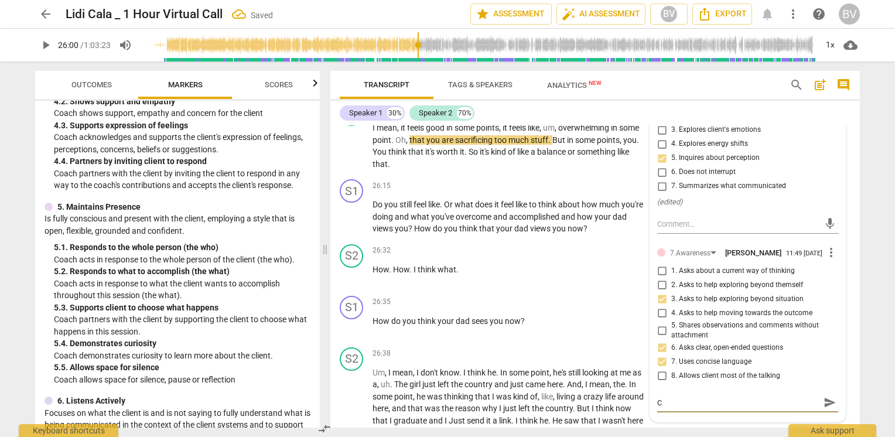
type textarea "Ch"
type textarea "Cha"
type textarea "Chal"
type textarea "Chall"
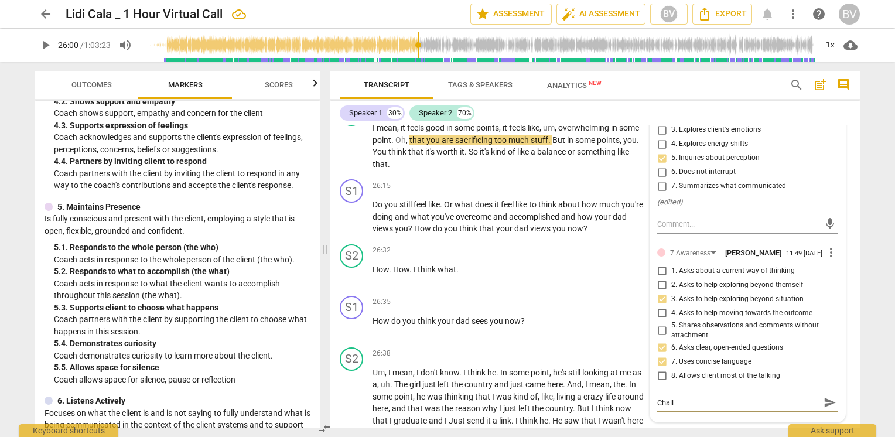
type textarea "Challe"
type textarea "Challen"
type textarea "Challeng"
type textarea "Challenge"
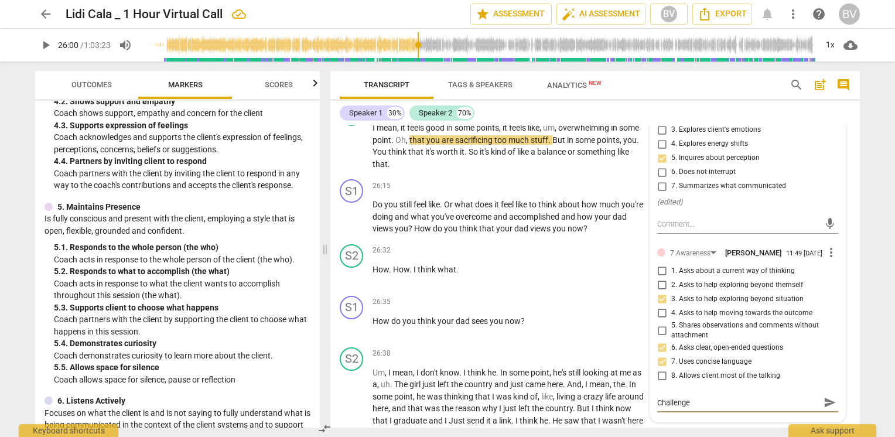
type textarea "Challenge"
type textarea "Challenge r"
type textarea "Challenge re"
type textarea "Challenge ref"
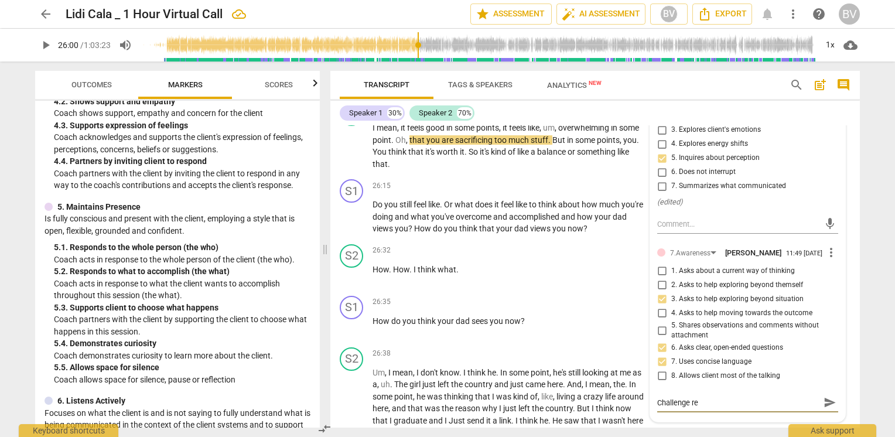
type textarea "Challenge ref"
type textarea "Challenge refl"
type textarea "Challenge refle"
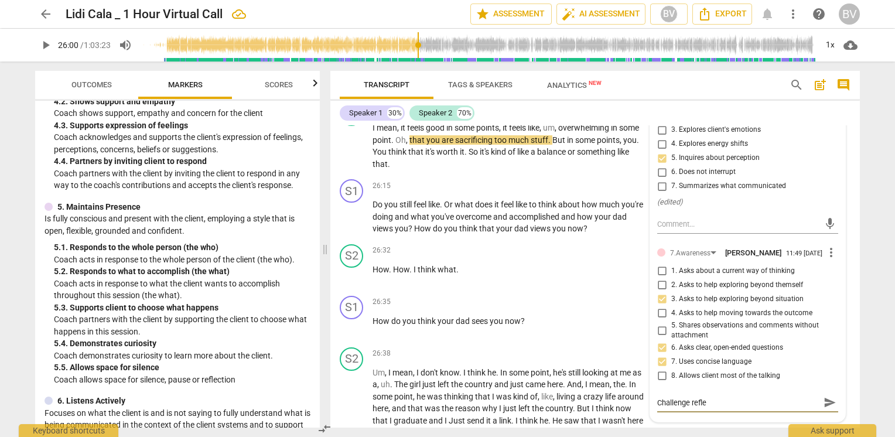
type textarea "Challenge reflec"
type textarea "Challenge reflect"
type textarea "Challenge reflecti"
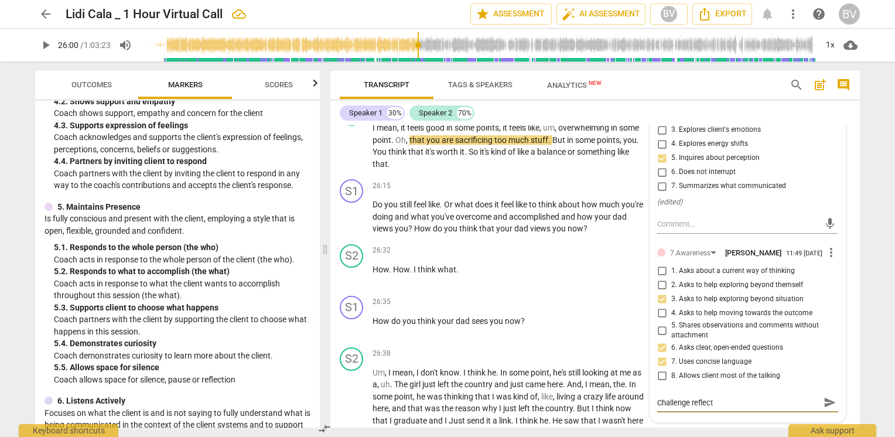
type textarea "Challenge reflecti"
type textarea "Challenge reflectio"
type textarea "Challenge reflection"
type textarea "Challenge reflection:"
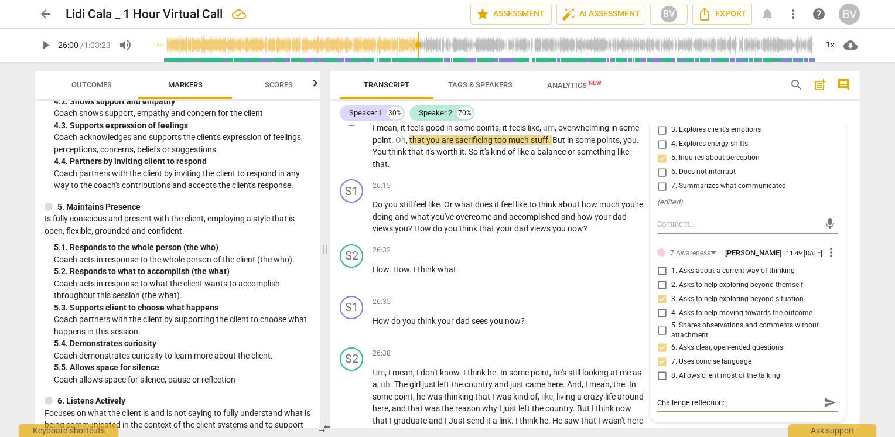
type textarea "Challenge reflection:"
type textarea "Challenge reflection: w"
type textarea "Challenge reflection: wh"
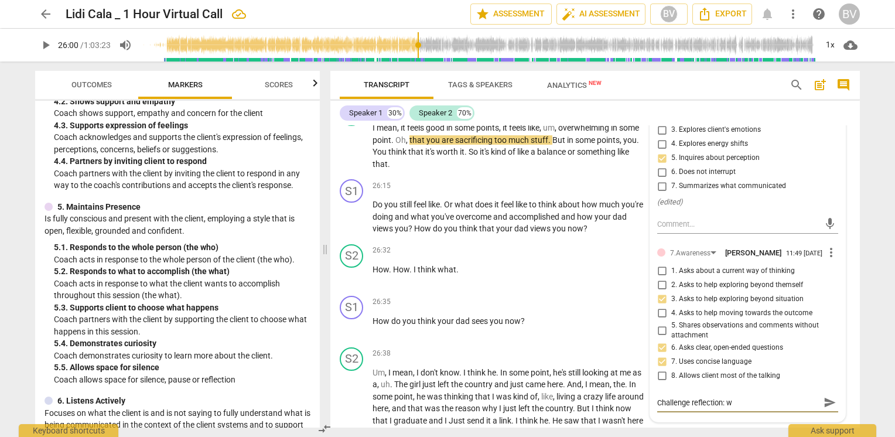
type textarea "Challenge reflection: wh"
type textarea "Challenge reflection: wha"
type textarea "Challenge reflection: what"
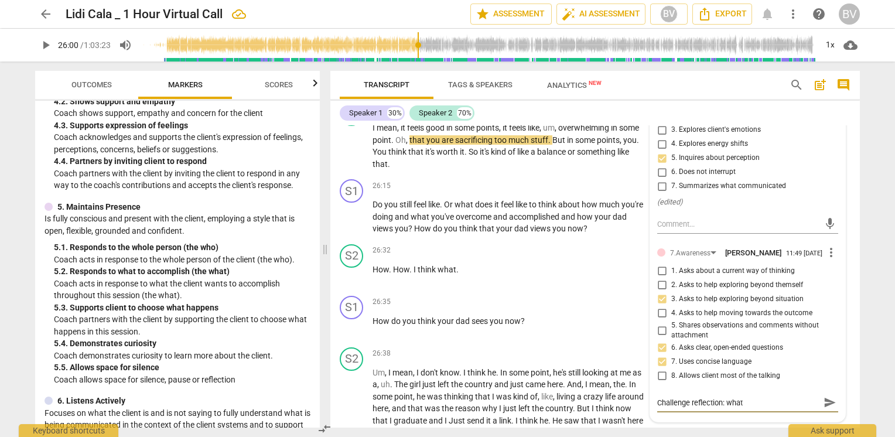
type textarea "Challenge reflection: what"
type textarea "Challenge reflection: what a"
type textarea "Challenge reflection: what ar"
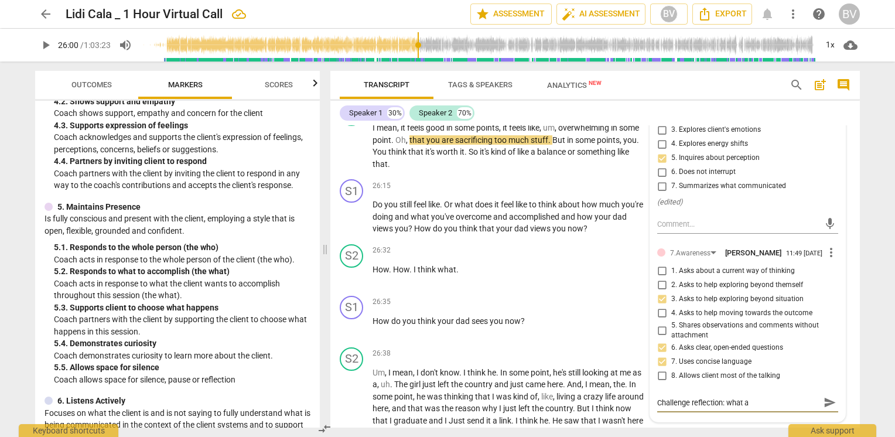
type textarea "Challenge reflection: what ar"
type textarea "Challenge reflection: what are"
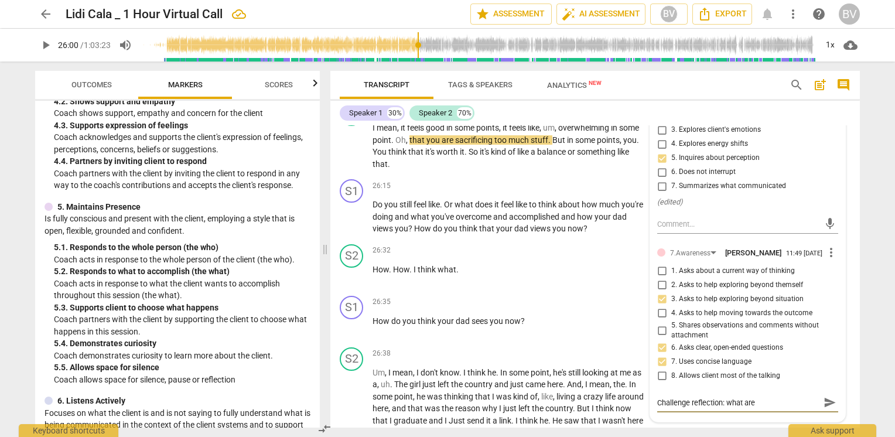
type textarea "Challenge reflection: what are 3"
type textarea "Challenge reflection: what are 3 t"
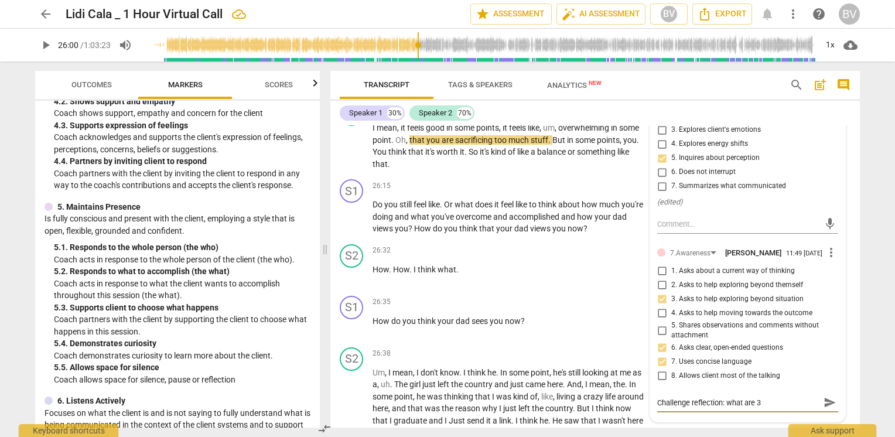
type textarea "Challenge reflection: what are 3 t"
type textarea "Challenge reflection: what are 3 to"
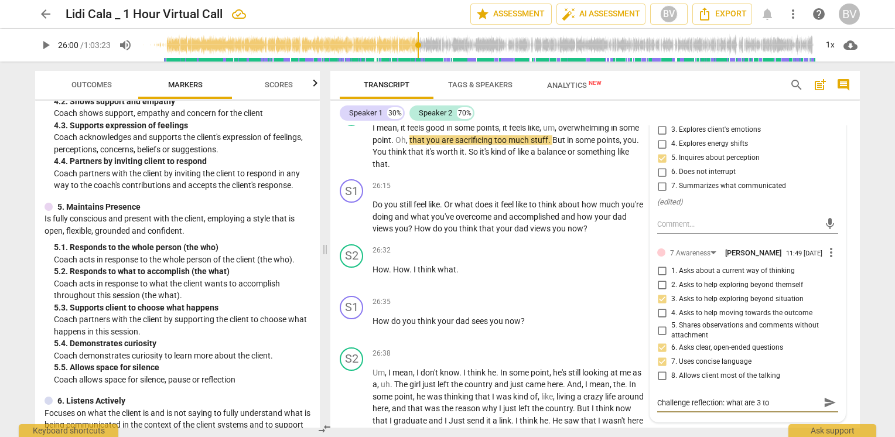
type textarea "Challenge reflection: what are 3 to 4"
type textarea "Challenge reflection: what are 3 to"
type textarea "Challenge reflection: what are 3 to 5"
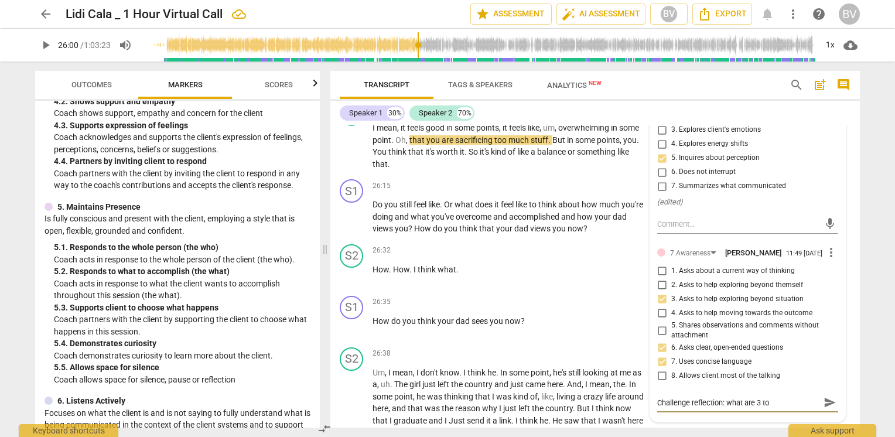
type textarea "Challenge reflection: what are 3 to 5"
type textarea "Challenge reflection: what are 3 to 5 o"
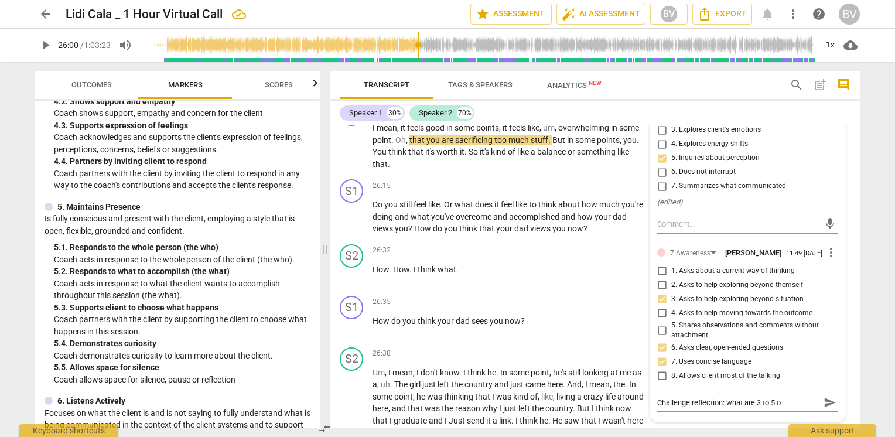
type textarea "Challenge reflection: what are 3 to 5 ot"
type textarea "Challenge reflection: what are 3 to 5 oth"
type textarea "Challenge reflection: what are 3 to 5 othe"
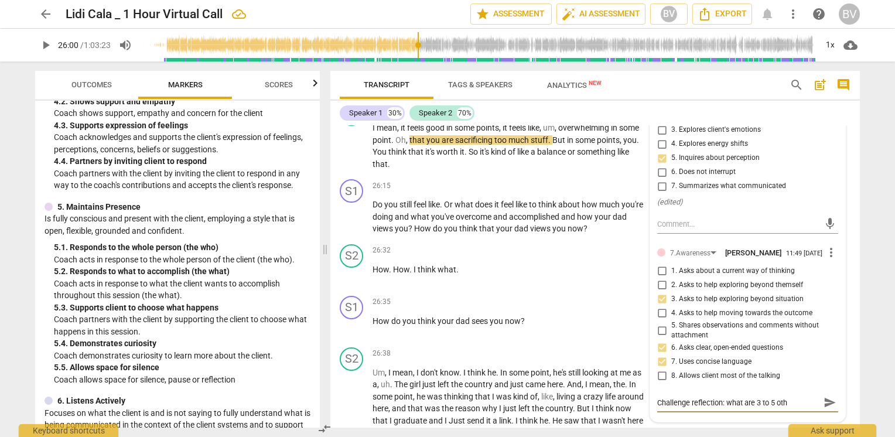
type textarea "Challenge reflection: what are 3 to 5 othe"
type textarea "Challenge reflection: what are 3 to 5 other"
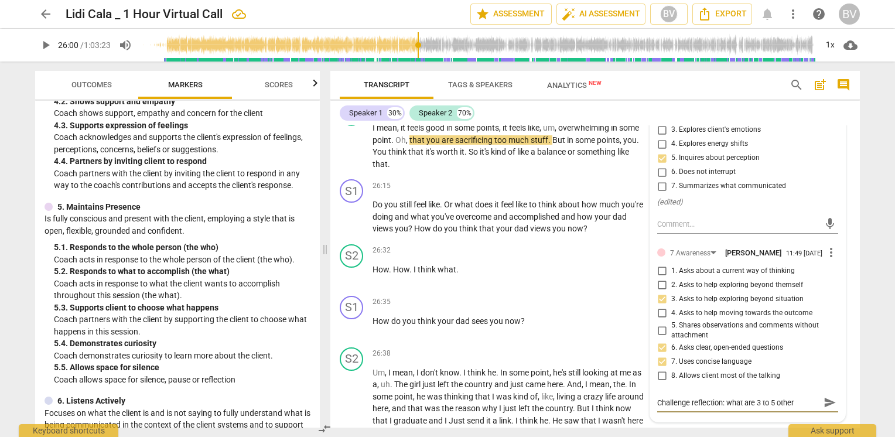
type textarea "Challenge reflection: what are 3 to 5 other w"
type textarea "Challenge reflection: what are 3 to 5 other wa"
type textarea "Challenge reflection: what are 3 to 5 other way"
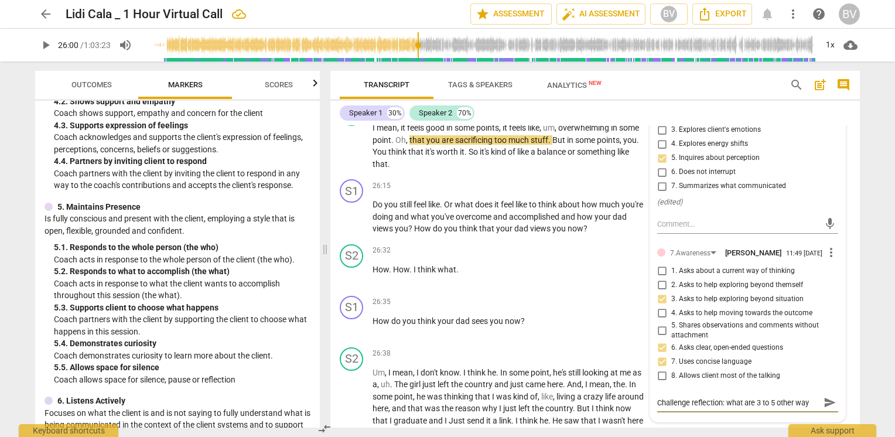
type textarea "Challenge reflection: what are 3 to 5 other ways"
type textarea "Challenge reflection: what are 3 to 5 other ways to"
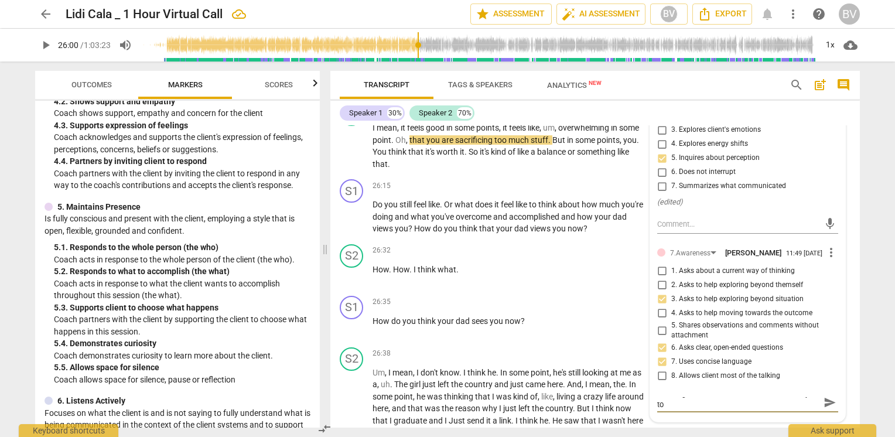
type textarea "Challenge reflection: what are 3 to 5 other ways to"
type textarea "Challenge reflection: what are 3 to 5 other ways to a"
type textarea "Challenge reflection: what are 3 to 5 other ways to as"
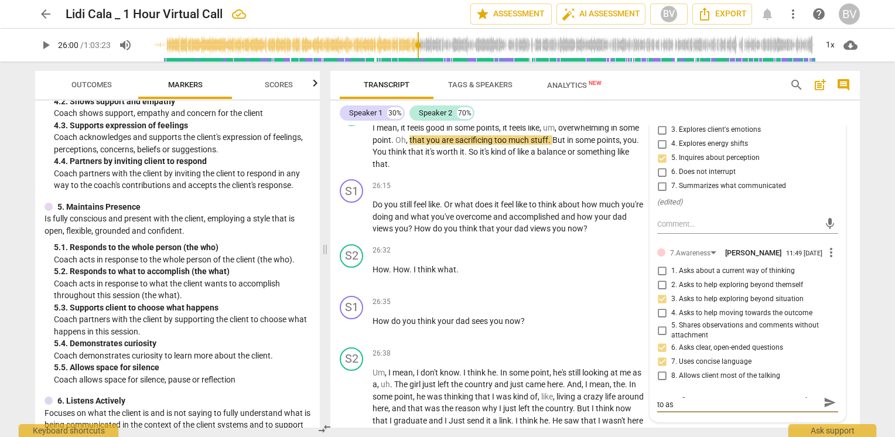
type textarea "Challenge reflection: what are 3 to 5 other ways to ask"
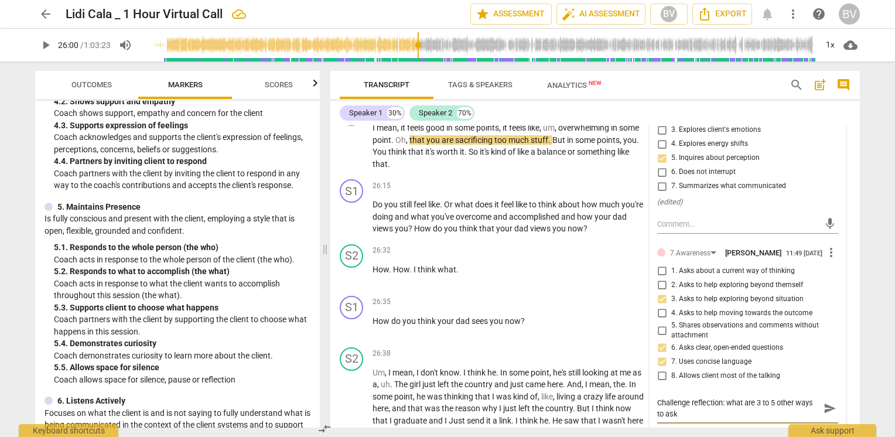
type textarea "Challenge reflection: what are 3 to 5 other ways to ask a"
type textarea "Challenge reflection: what are 3 to 5 other ways to ask a q"
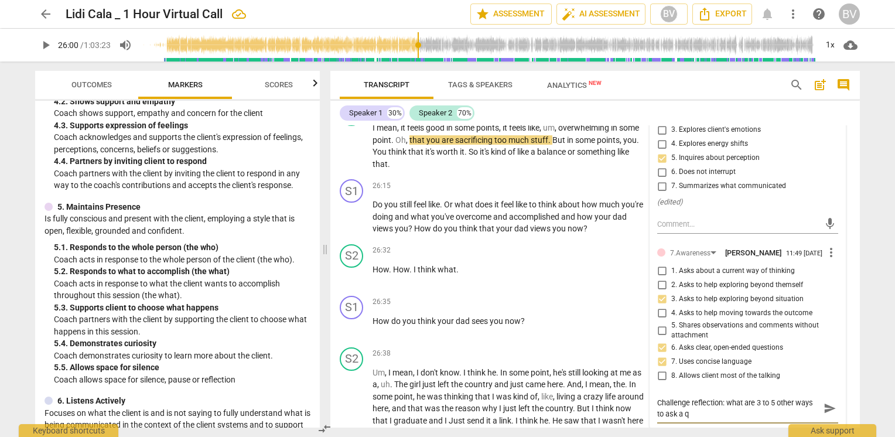
type textarea "Challenge reflection: what are 3 to 5 other ways to ask a qu"
type textarea "Challenge reflection: what are 3 to 5 other ways to ask a que"
type textarea "Challenge reflection: what are 3 to 5 other ways to ask a ques"
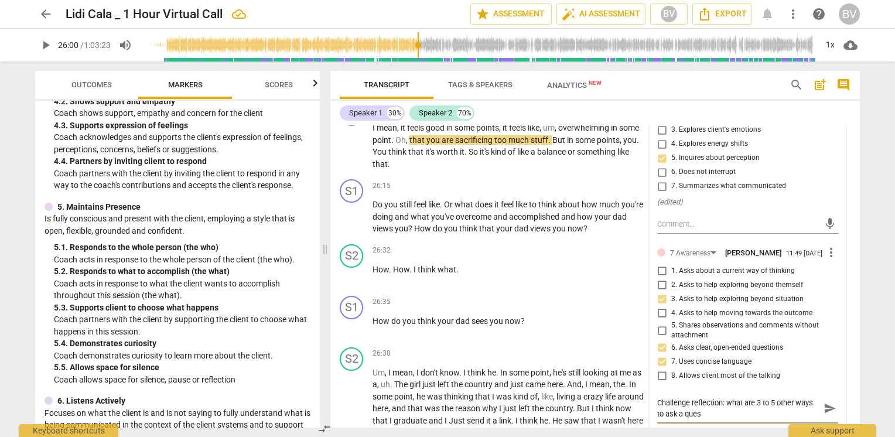
type textarea "Challenge reflection: what are 3 to 5 other ways to ask a quest"
type textarea "Challenge reflection: what are 3 to 5 other ways to ask a questi"
type textarea "Challenge reflection: what are 3 to 5 other ways to ask a questio"
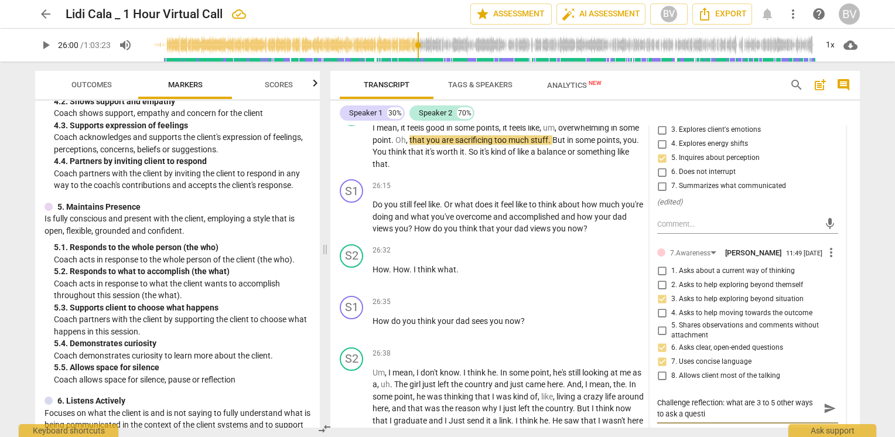
type textarea "Challenge reflection: what are 3 to 5 other ways to ask a questio"
type textarea "Challenge reflection: what are 3 to 5 other ways to ask a question"
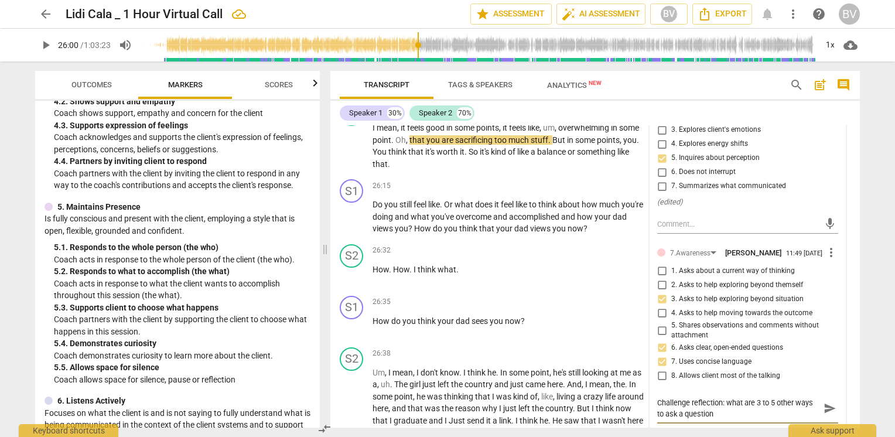
type textarea "Challenge reflection: what are 3 to 5 other ways to ask a question h"
type textarea "Challenge reflection: what are 3 to 5 other ways to ask a question he"
type textarea "Challenge reflection: what are 3 to 5 other ways to ask a question her"
type textarea "Challenge reflection: what are 3 to 5 other ways to ask a question here"
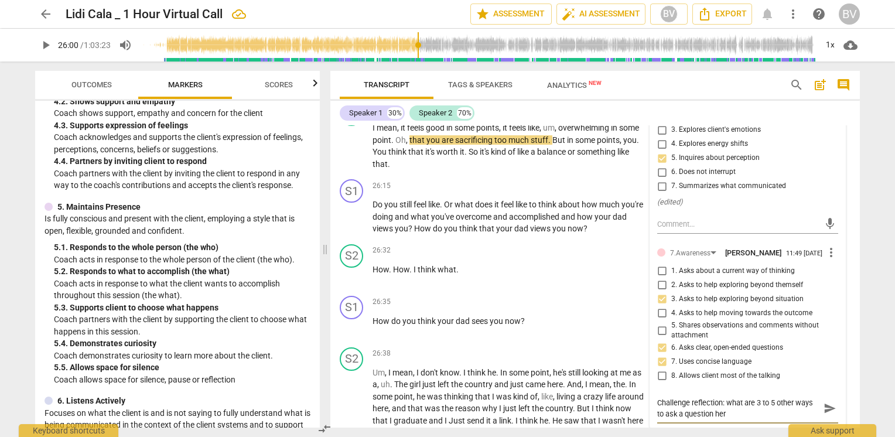
type textarea "Challenge reflection: what are 3 to 5 other ways to ask a question here"
type textarea "Challenge reflection: what are 3 to 5 other ways to ask a question her"
type textarea "Challenge reflection: what are 3 to 5 other ways to ask a question he"
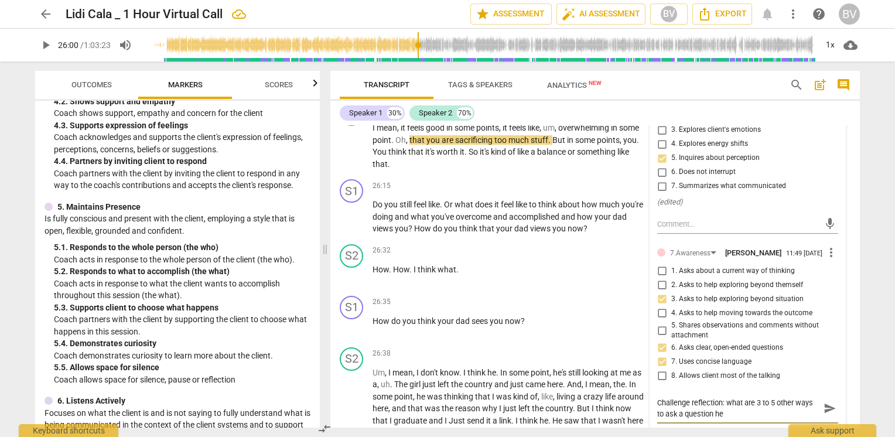
type textarea "Challenge reflection: what are 3 to 5 other ways to ask a question h"
type textarea "Challenge reflection: what are 3 to 5 other ways to ask a question"
type textarea "Challenge reflection: what are 3 to 5 other ways to ask a questio"
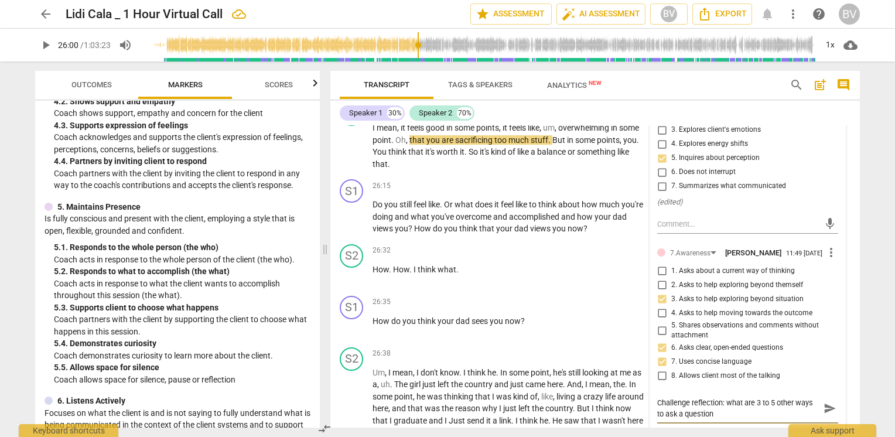
type textarea "Challenge reflection: what are 3 to 5 other ways to ask a questio"
type textarea "Challenge reflection: what are 3 to 5 other ways to ask a questi"
type textarea "Challenge reflection: what are 3 to 5 other ways to ask a quest"
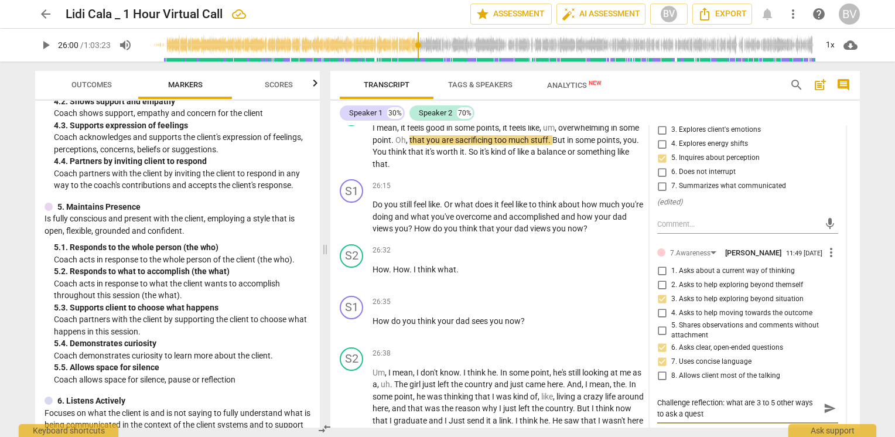
type textarea "Challenge reflection: what are 3 to 5 other ways to ask a ques"
type textarea "Challenge reflection: what are 3 to 5 other ways to ask a que"
type textarea "Challenge reflection: what are 3 to 5 other ways to ask a qu"
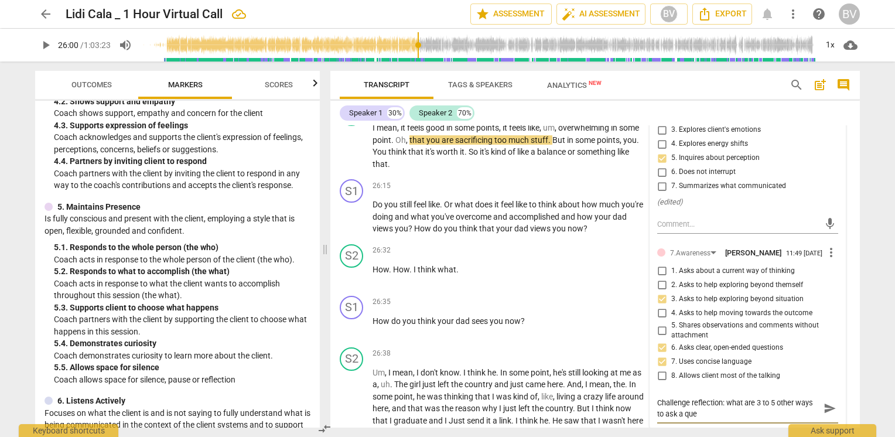
type textarea "Challenge reflection: what are 3 to 5 other ways to ask a qu"
type textarea "Challenge reflection: what are 3 to 5 other ways to ask a q"
type textarea "Challenge reflection: what are 3 to 5 other ways to ask a"
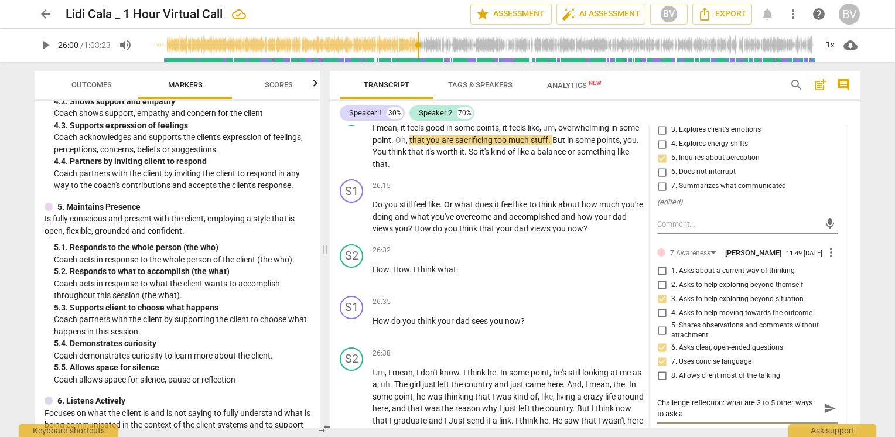
type textarea "Challenge reflection: what are 3 to 5 other ways to ask a"
type textarea "Challenge reflection: what are 3 to 5 other ways to ask"
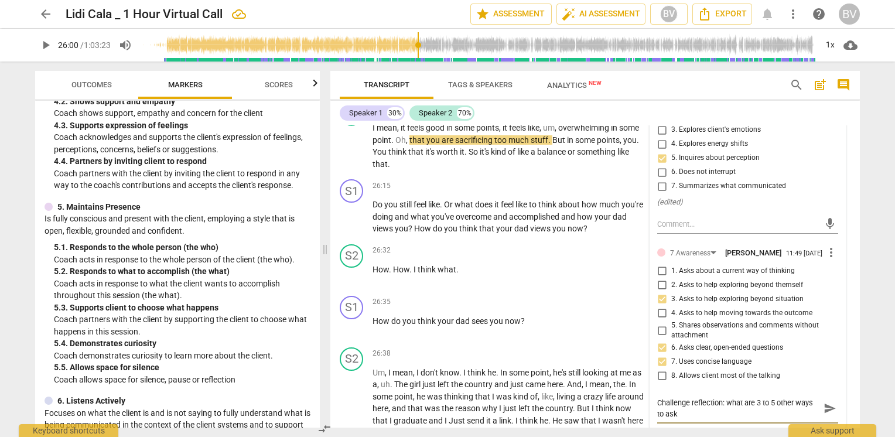
type textarea "Challenge reflection: what are 3 to 5 other ways to ask"
type textarea "Challenge reflection: what are 3 to 5 other ways to as"
type textarea "Challenge reflection: what are 3 to 5 other ways to a"
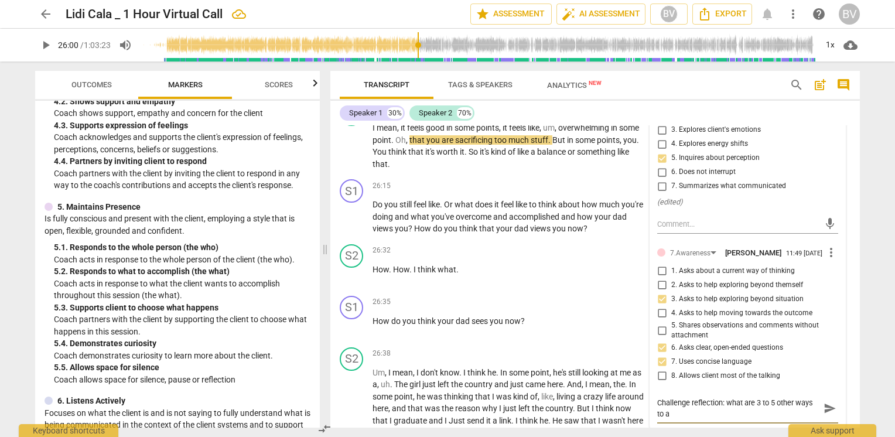
type textarea "Challenge reflection: what are 3 to 5 other ways to"
type textarea "Challenge reflection: what are 3 to 5 other ways to a"
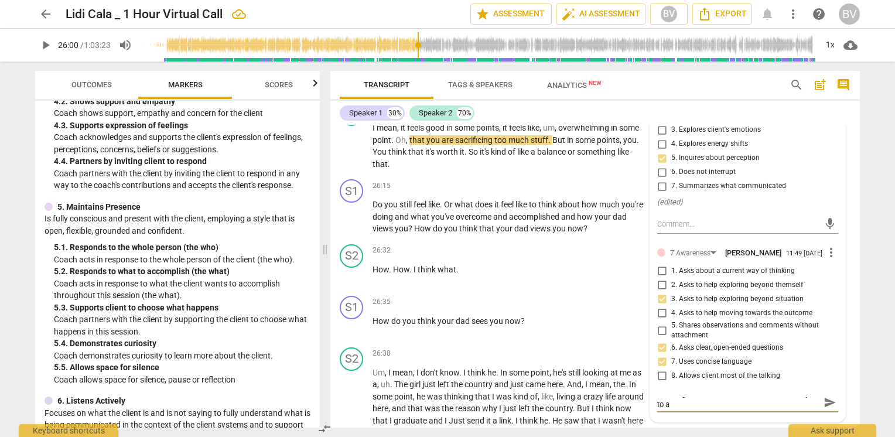
type textarea "Challenge reflection: what are 3 to 5 other ways to as"
type textarea "Challenge reflection: what are 3 to 5 other ways to ask"
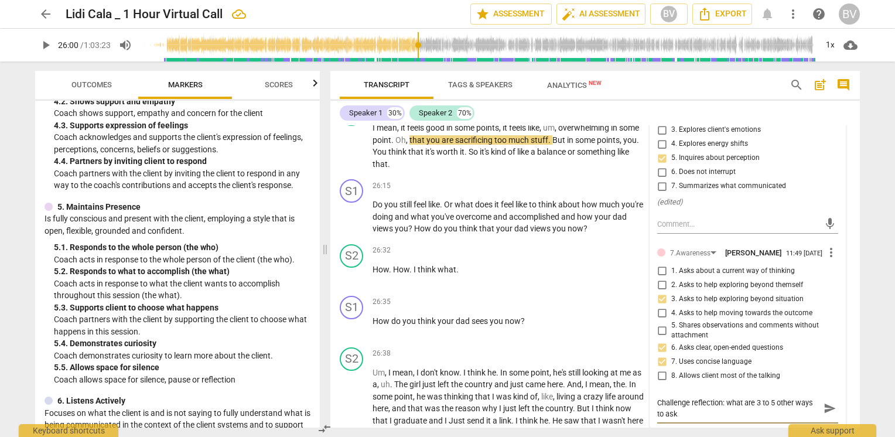
type textarea "Challenge reflection: what are 3 to 5 other ways to ask"
type textarea "Challenge reflection: what are 3 to 5 other ways to ask a"
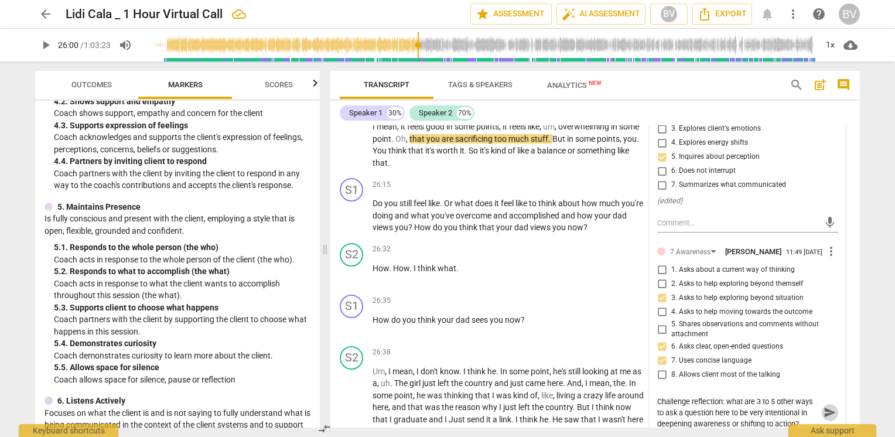
click at [824, 411] on span "send" at bounding box center [830, 413] width 13 height 13
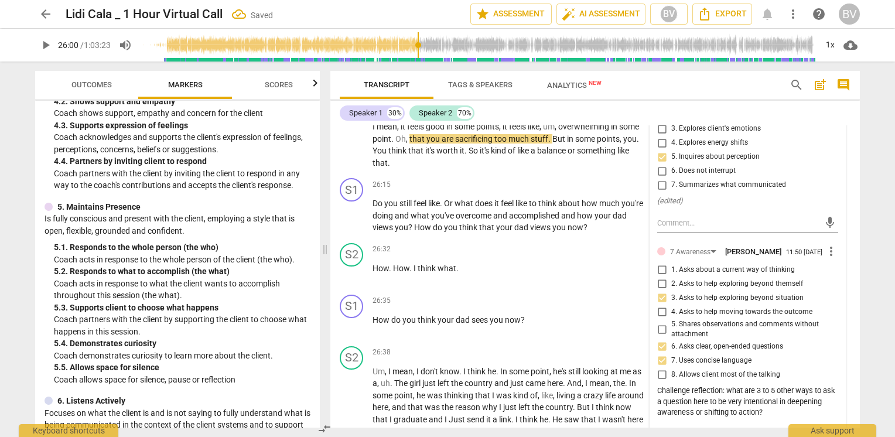
click at [45, 46] on span "play_arrow" at bounding box center [46, 45] width 14 height 14
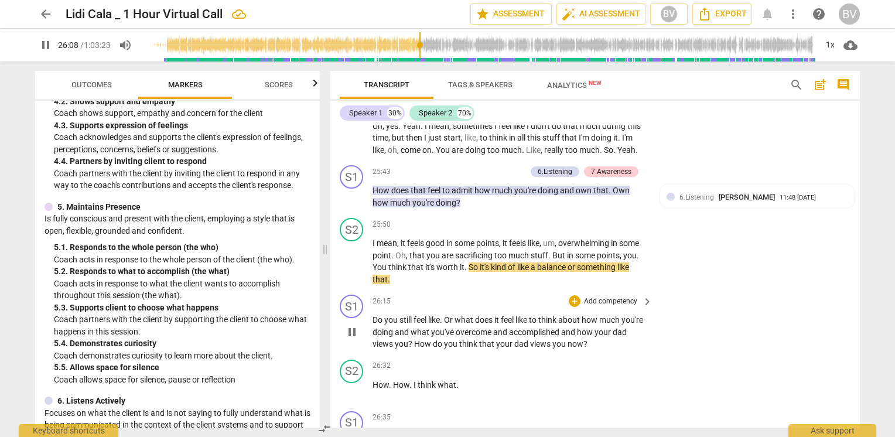
scroll to position [7582, 0]
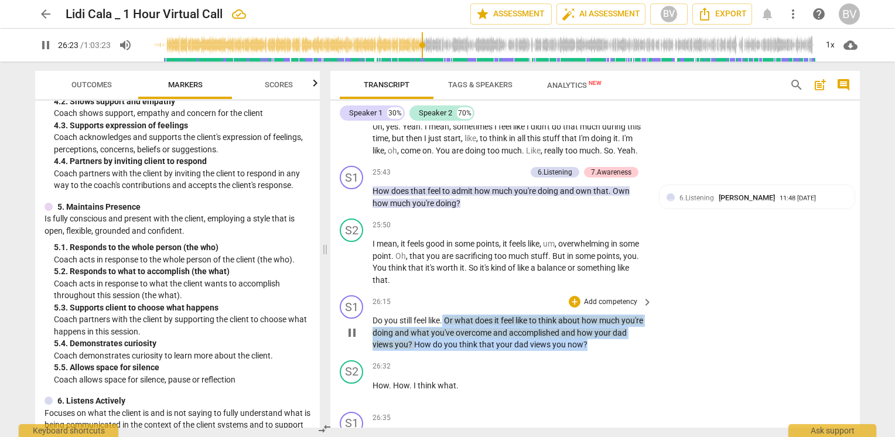
drag, startPoint x: 444, startPoint y: 312, endPoint x: 622, endPoint y: 339, distance: 180.2
click at [622, 339] on p "Do you still feel like . Or what does it feel like to think about how much you'…" at bounding box center [510, 333] width 274 height 36
click at [613, 323] on div "+" at bounding box center [612, 321] width 12 height 12
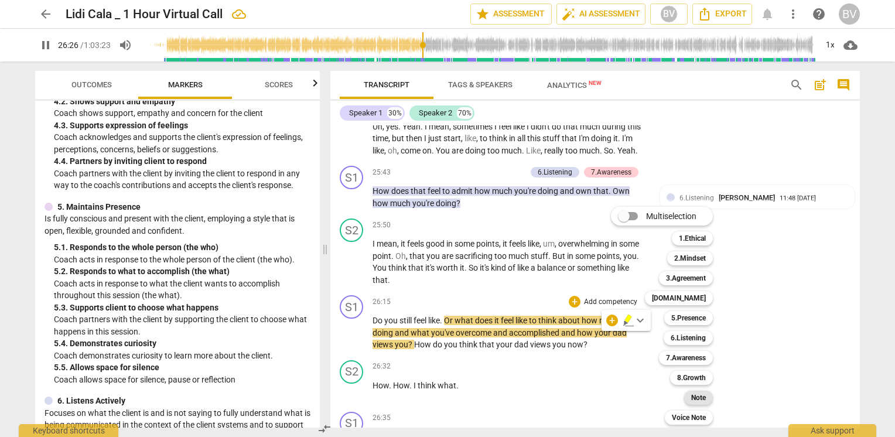
click at [704, 397] on b "Note" at bounding box center [698, 398] width 15 height 14
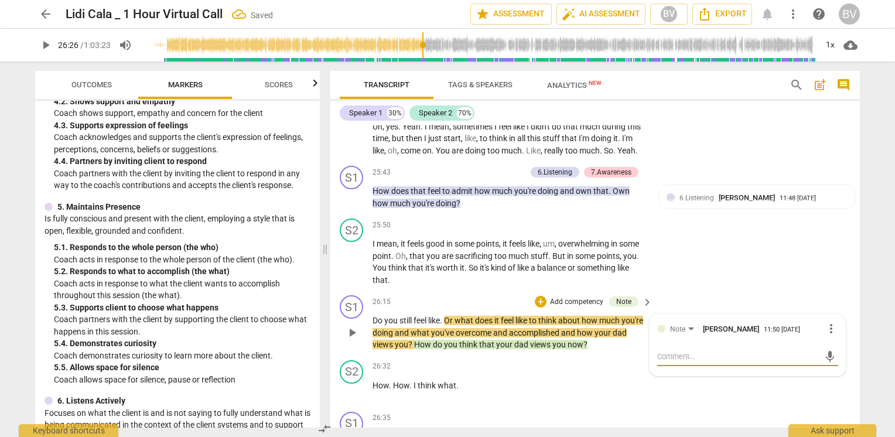
click at [691, 351] on textarea at bounding box center [738, 356] width 162 height 11
click at [670, 359] on textarea "Question stacking. Repeat of "how does that feel" or "what does it feel like"" at bounding box center [738, 362] width 162 height 22
click at [731, 360] on textarea "Question stacking. Repeat of "how does that feel" (prior question) or "what doe…" at bounding box center [738, 362] width 162 height 22
click at [816, 359] on div "Question stacking. Repeat of "how does that feel" (prior question) with "what d…" at bounding box center [747, 362] width 181 height 22
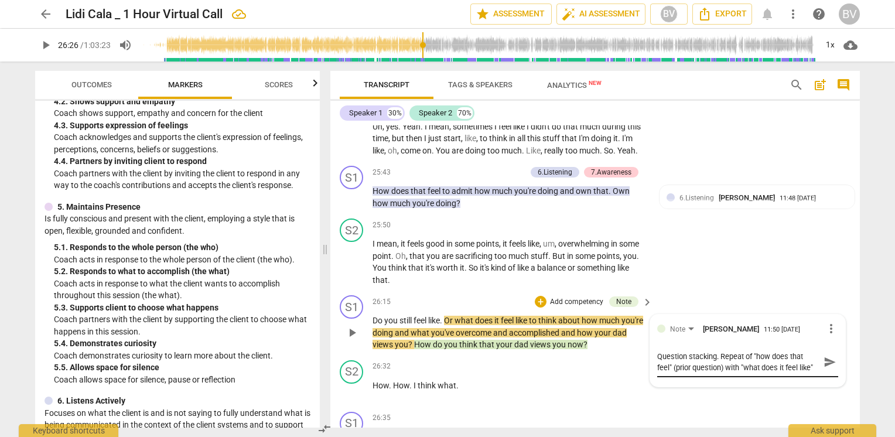
click at [814, 356] on textarea "Question stacking. Repeat of "how does that feel" (prior question) with "what d…" at bounding box center [738, 362] width 162 height 22
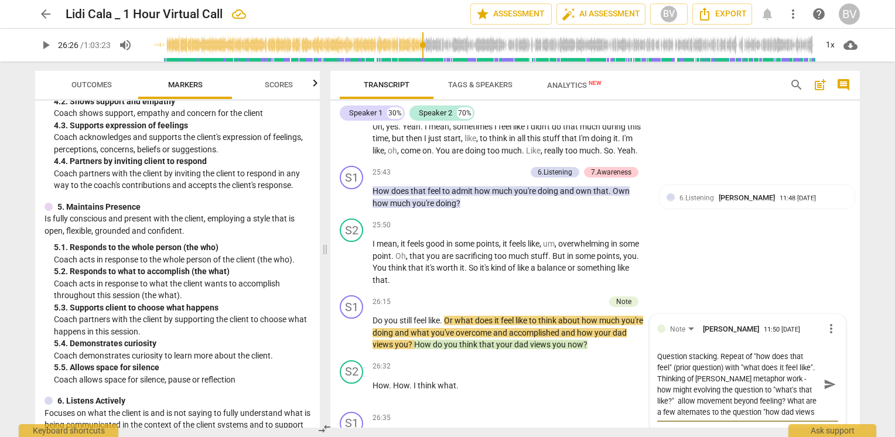
scroll to position [9, 0]
click at [833, 383] on span "send" at bounding box center [829, 390] width 17 height 14
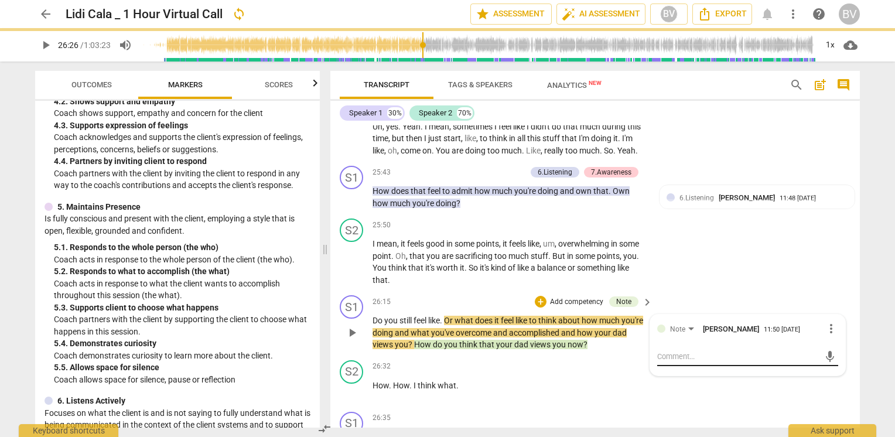
scroll to position [0, 0]
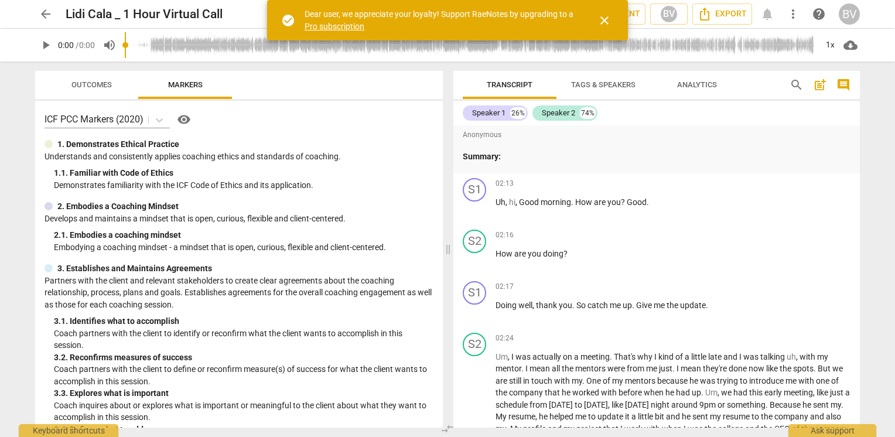
click at [602, 20] on span "close" at bounding box center [605, 20] width 14 height 14
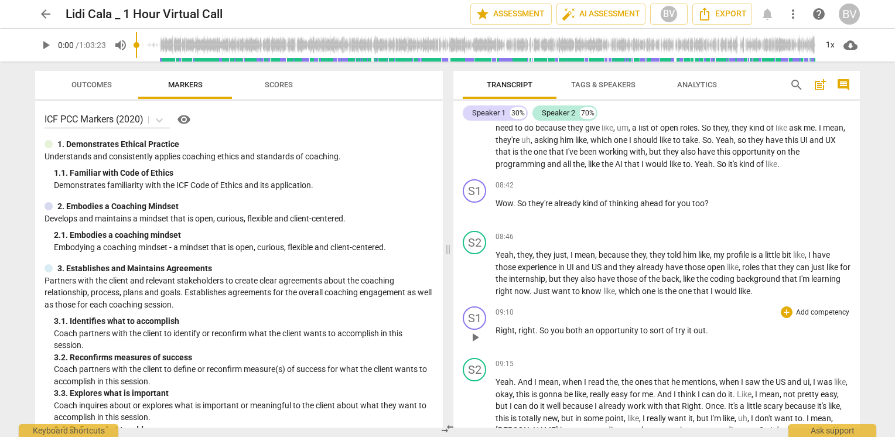
scroll to position [1641, 0]
